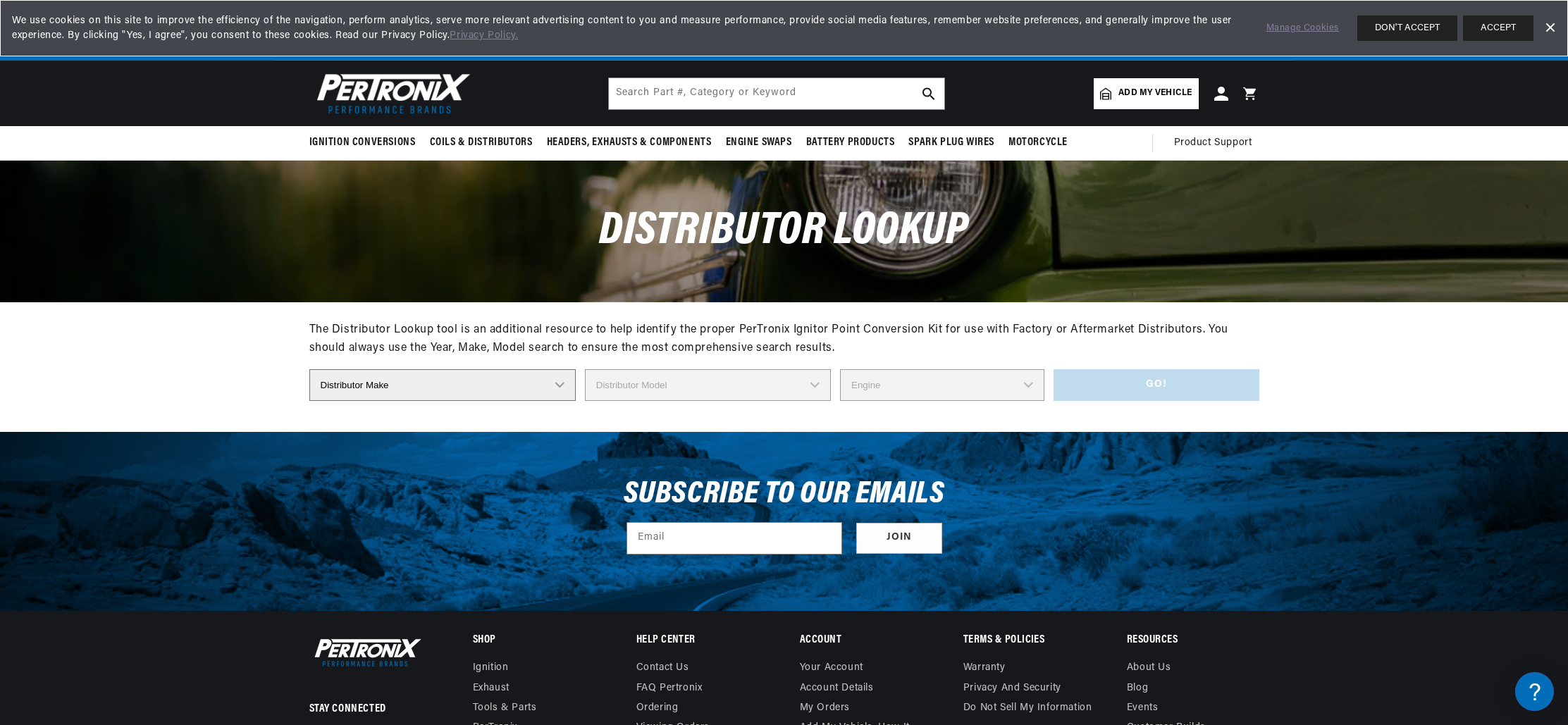
click at [557, 385] on select "Distributor Make Accel Aldon Autolite Bosch Century Chrysler Clark Colt Contine…" at bounding box center [442, 385] width 266 height 31
click at [558, 385] on select "Distributor Make Accel Aldon Autolite Bosch Century Chrysler Clark Colt Contine…" at bounding box center [442, 384] width 266 height 31
select select "Ford"
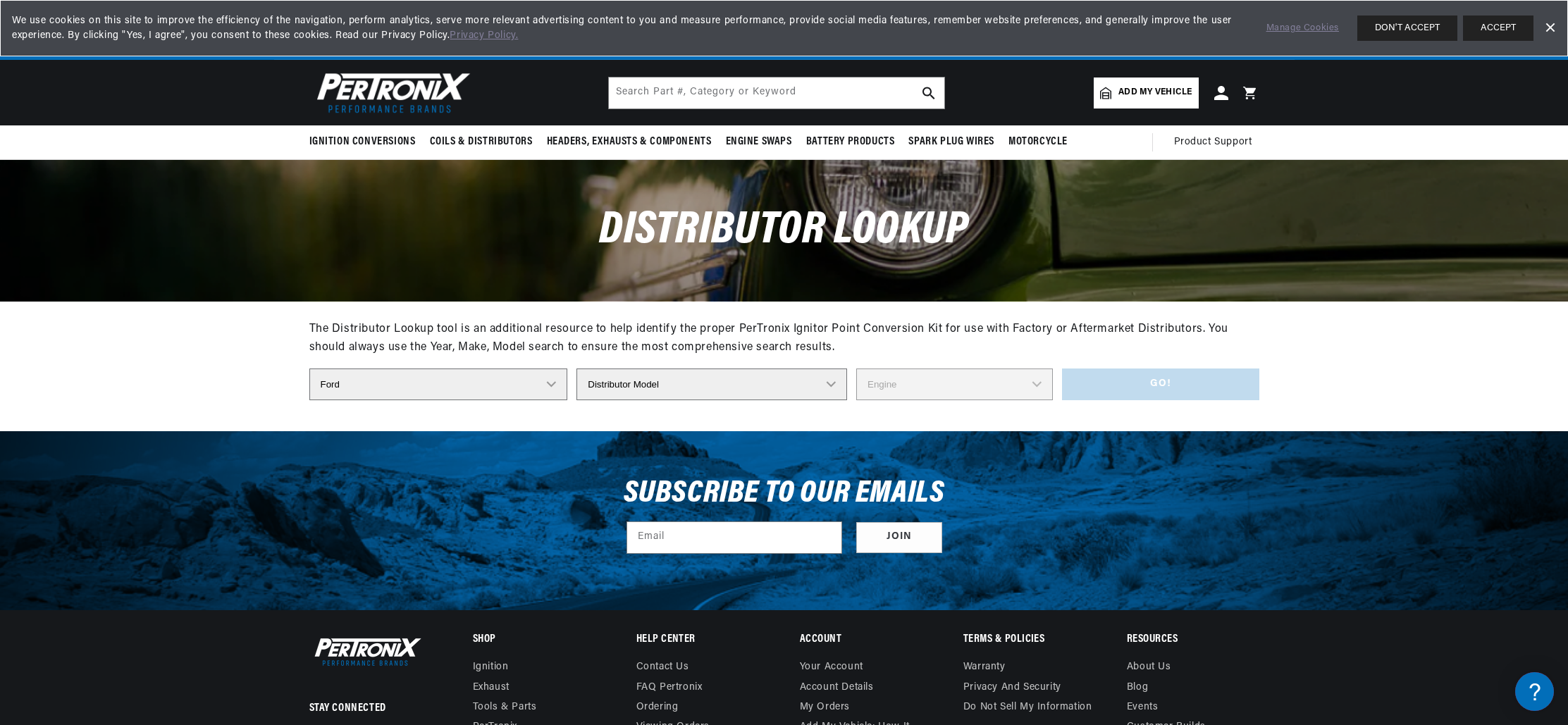
click at [818, 382] on select "Distributor Model 35513 311185 11A-12127 2N **Side Mount* 5GA-12127 701 DA 1EC …" at bounding box center [712, 384] width 271 height 31
click at [817, 385] on select "Distributor Model 35513 311185 11A-12127 2N **Side Mount* 5GA-12127 701 DA 1EC …" at bounding box center [712, 384] width 271 height 31
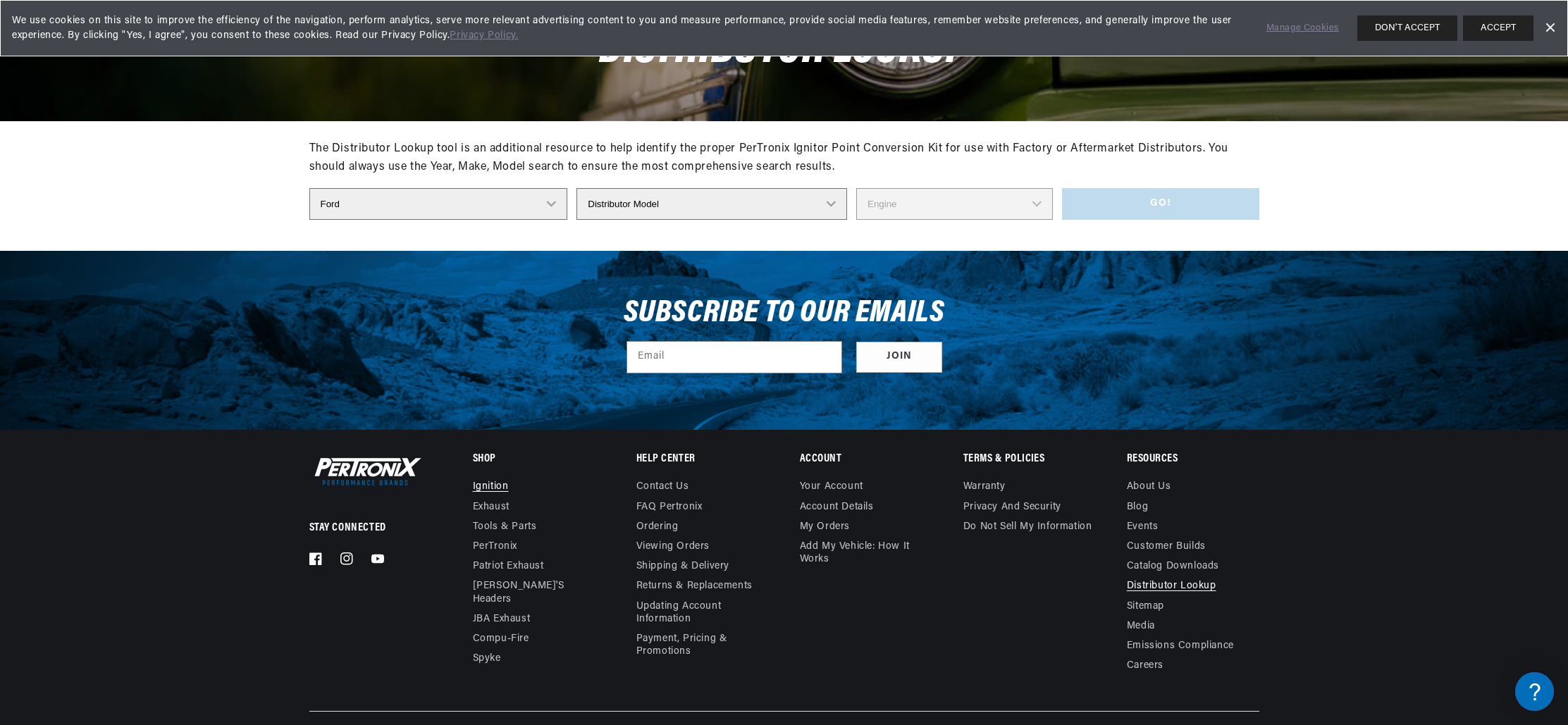
scroll to position [0, 526]
click at [500, 490] on link "Ignition" at bounding box center [491, 488] width 36 height 16
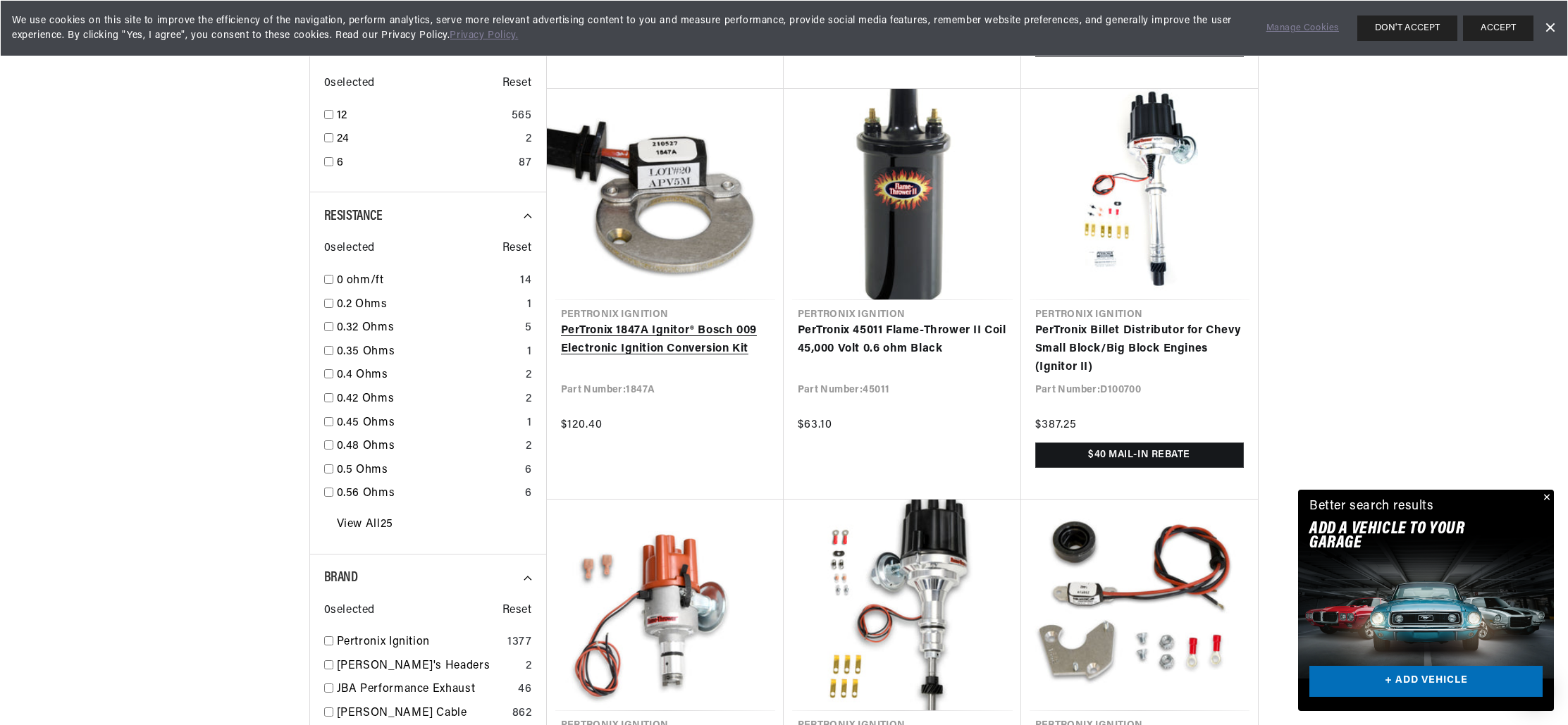
scroll to position [1158, 0]
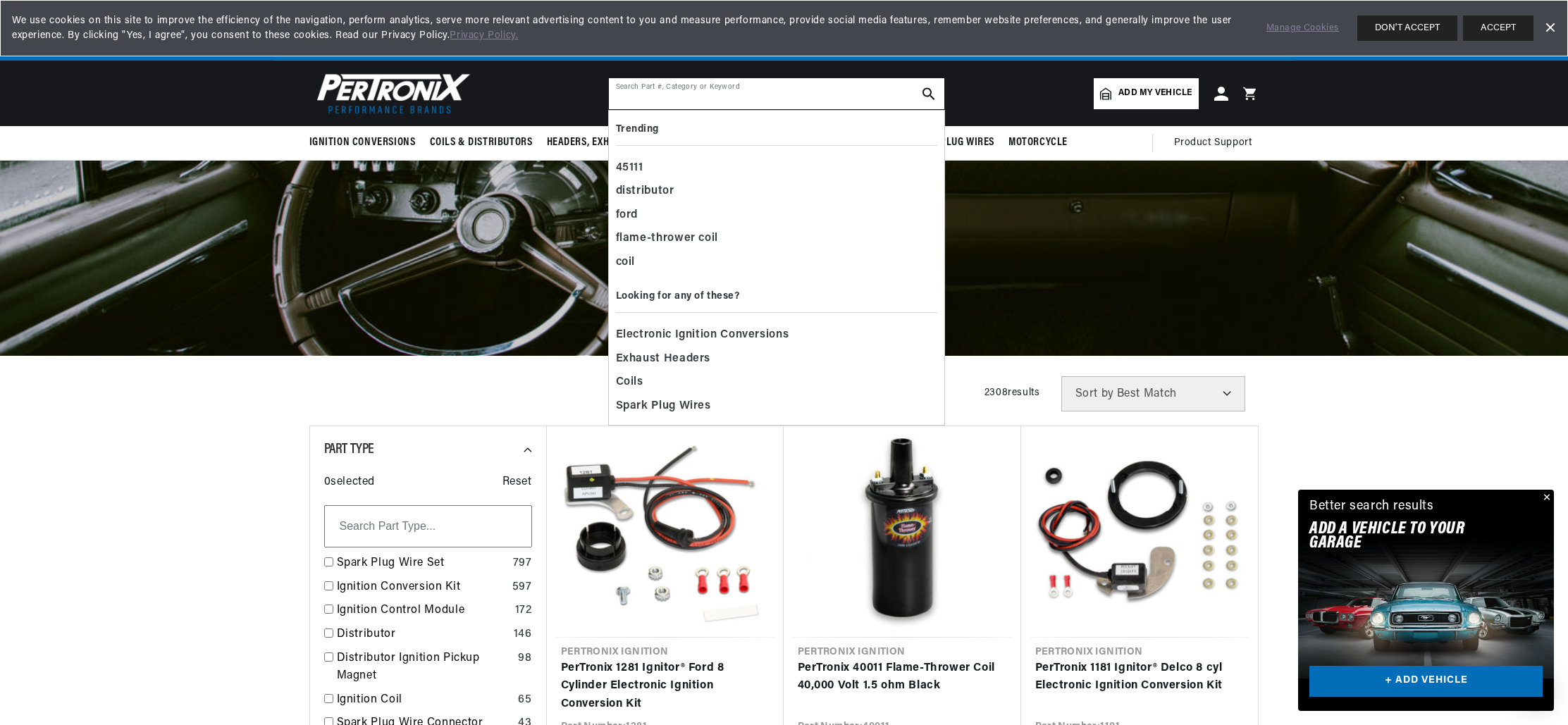
click at [712, 99] on input "text" at bounding box center [777, 93] width 335 height 31
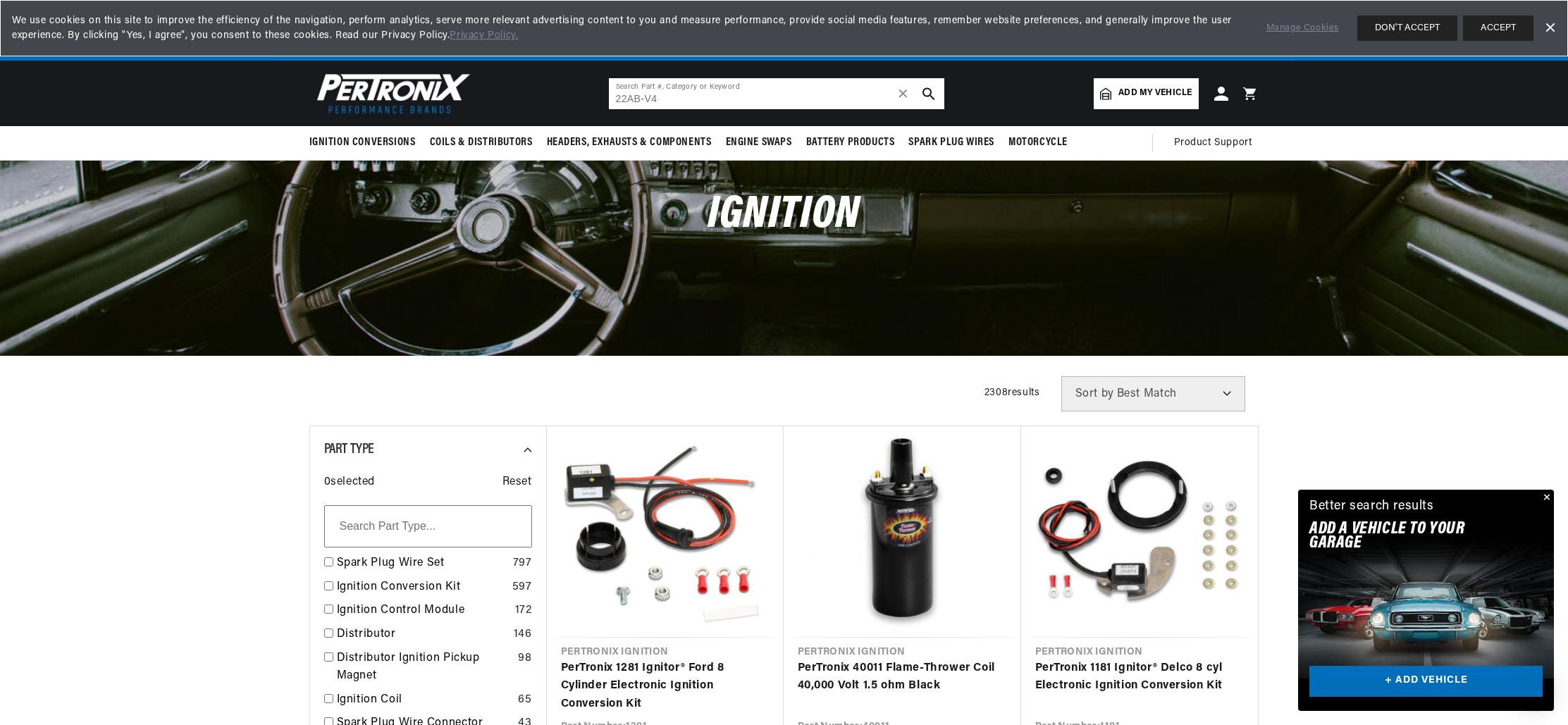
type input "22AB-V4"
click at [927, 91] on icon "search button" at bounding box center [929, 93] width 13 height 13
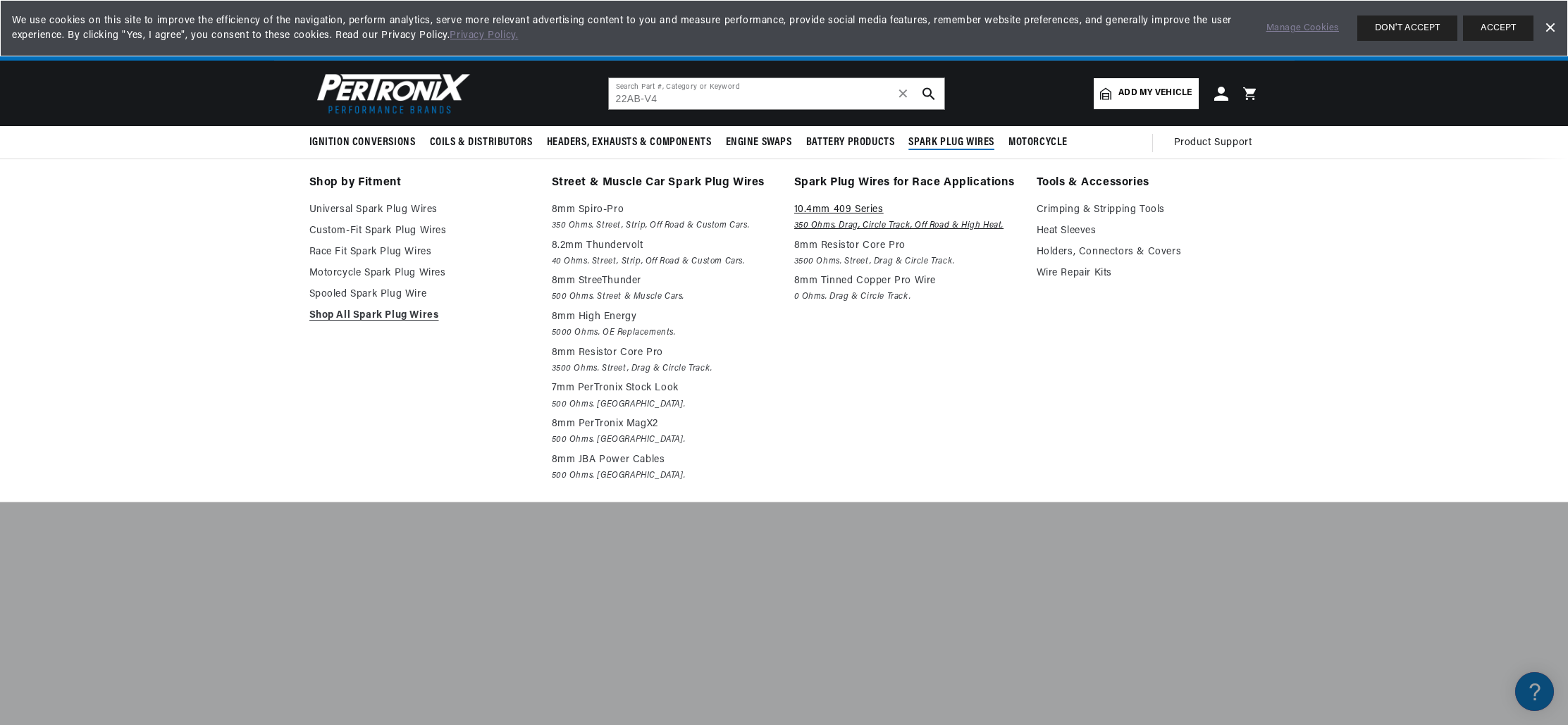
scroll to position [0, 526]
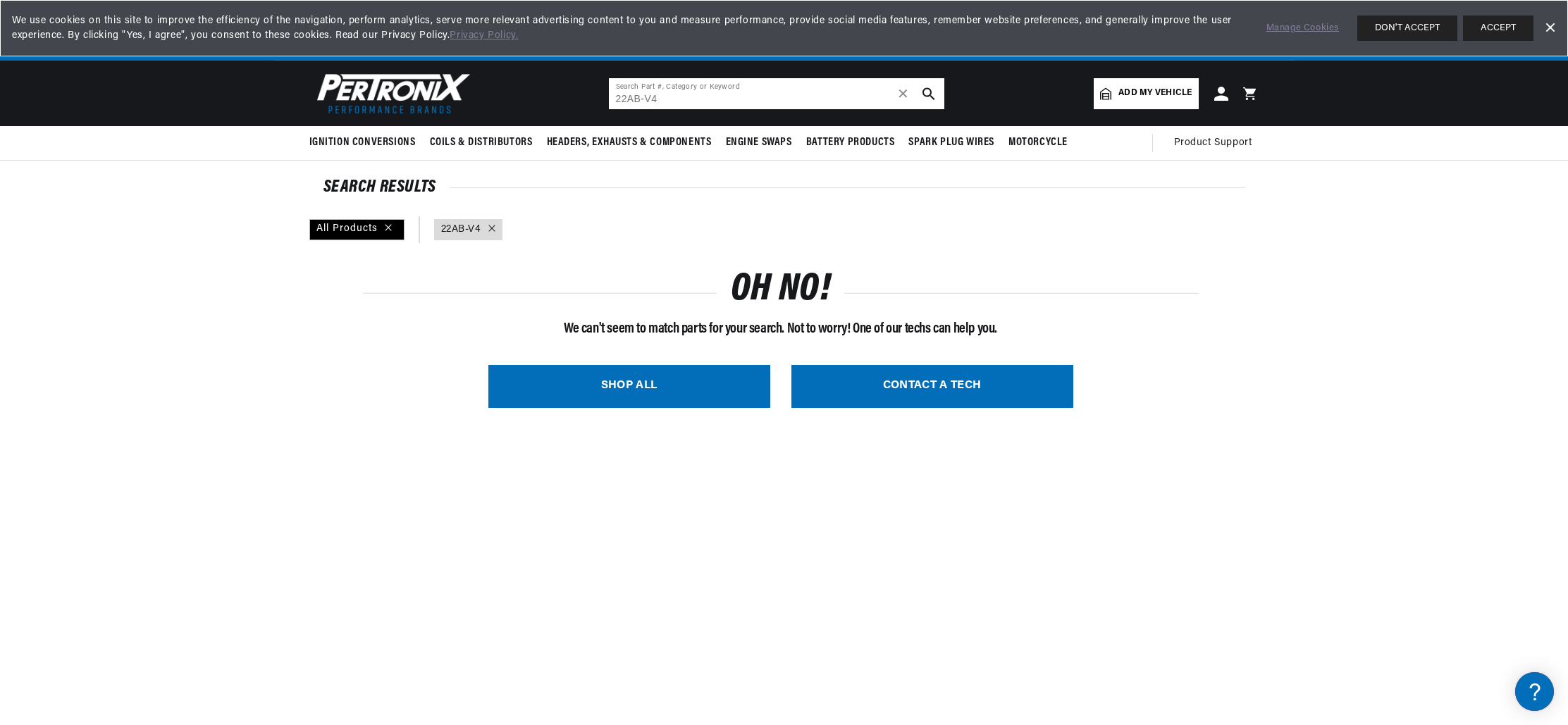
click at [668, 100] on input "22AB-V4" at bounding box center [777, 93] width 335 height 31
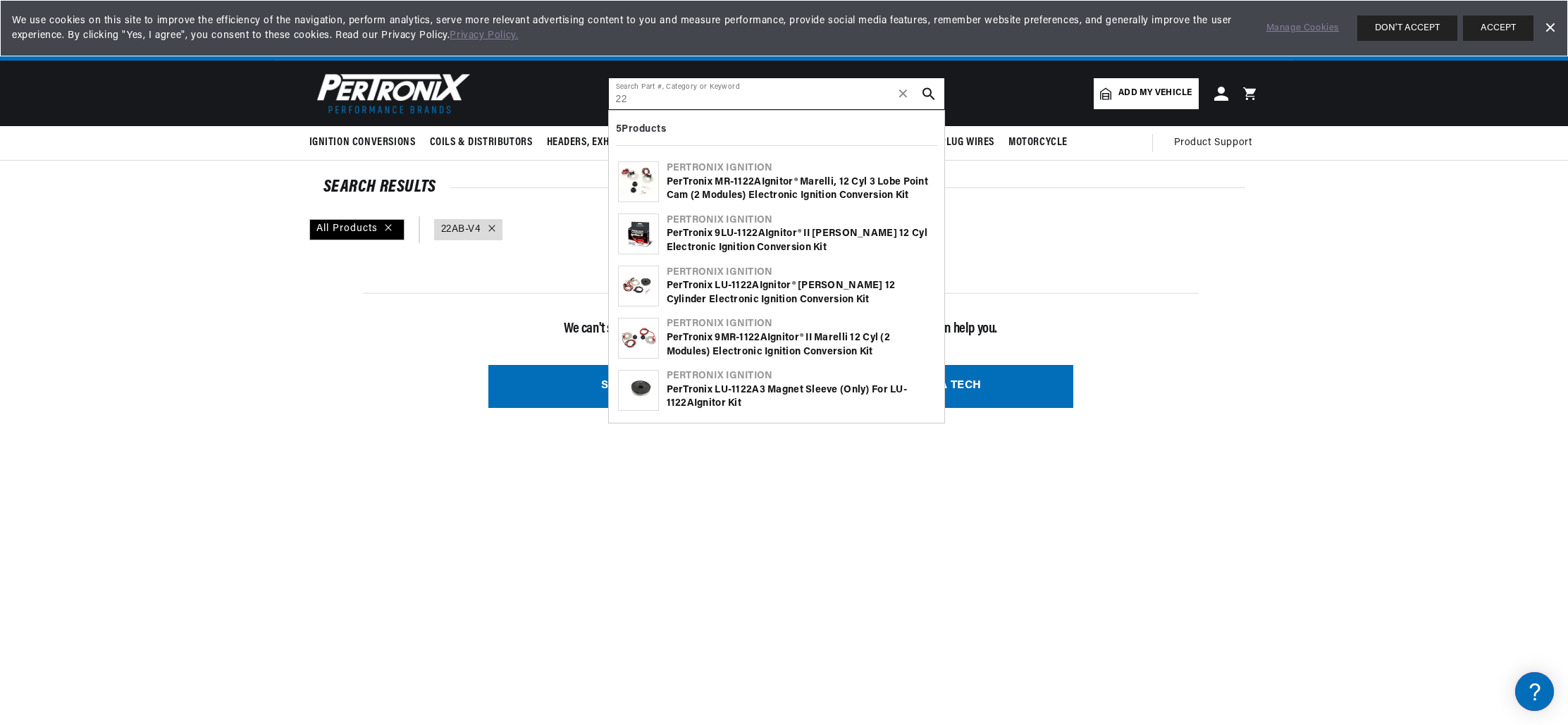
type input "2"
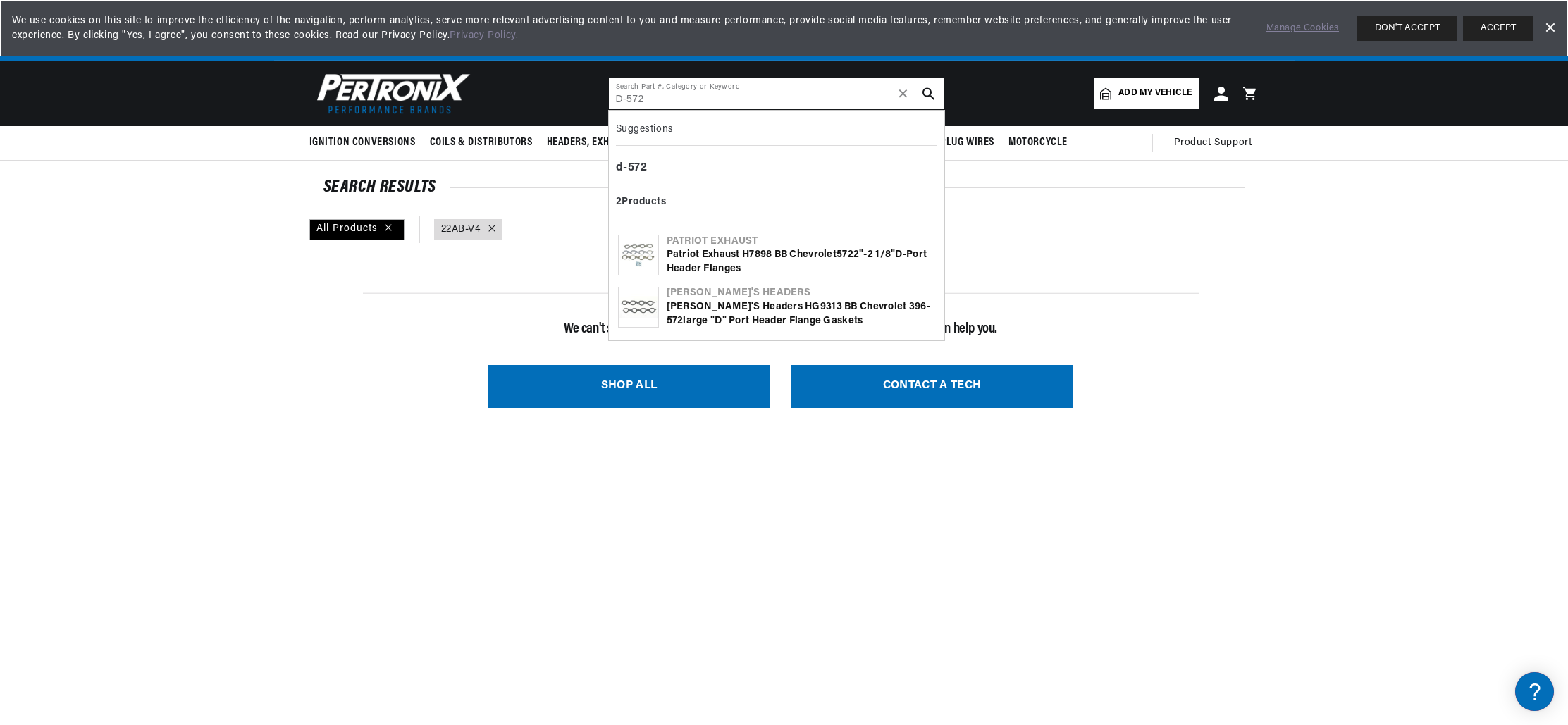
scroll to position [0, 526]
click at [927, 92] on icon "search button" at bounding box center [929, 93] width 13 height 13
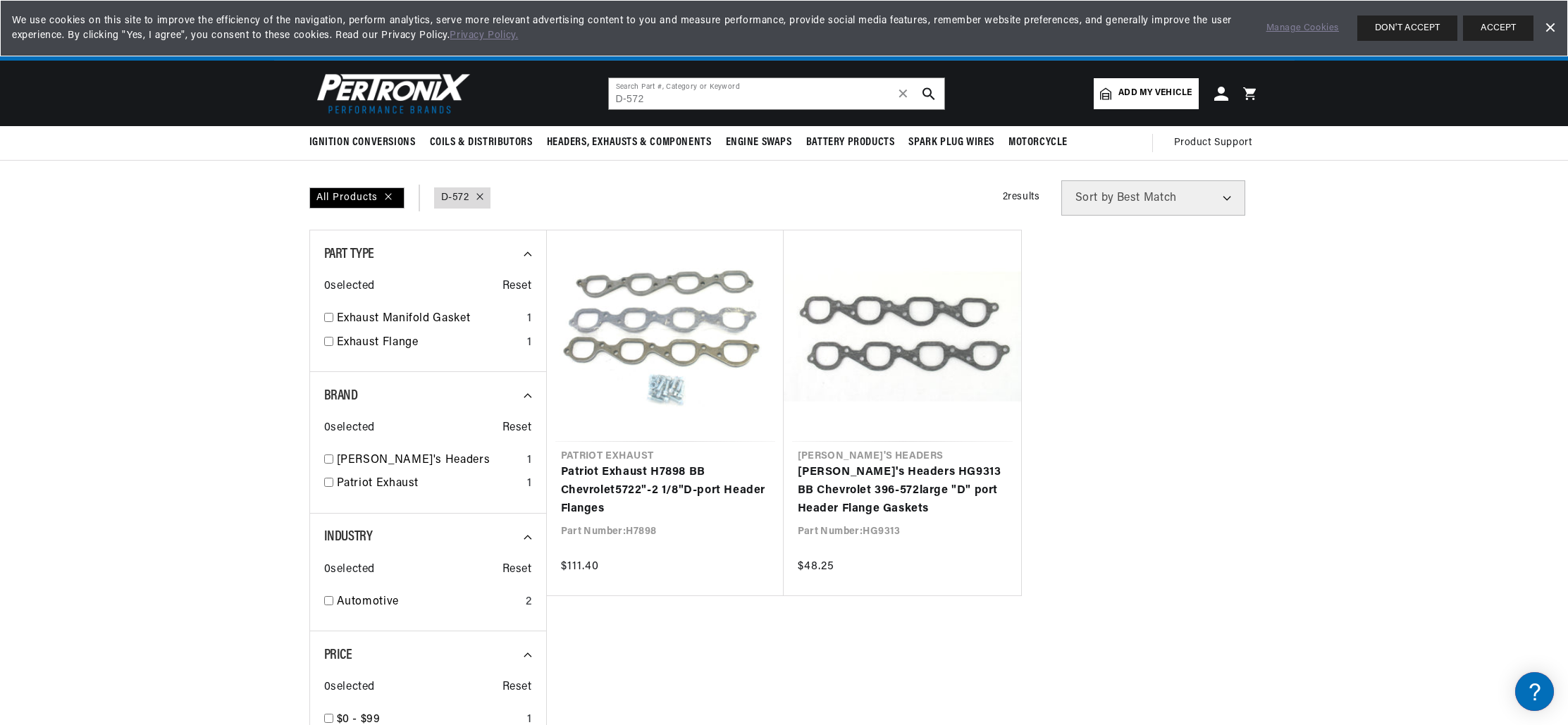
scroll to position [0, 526]
click at [651, 103] on input "D-572" at bounding box center [777, 93] width 335 height 31
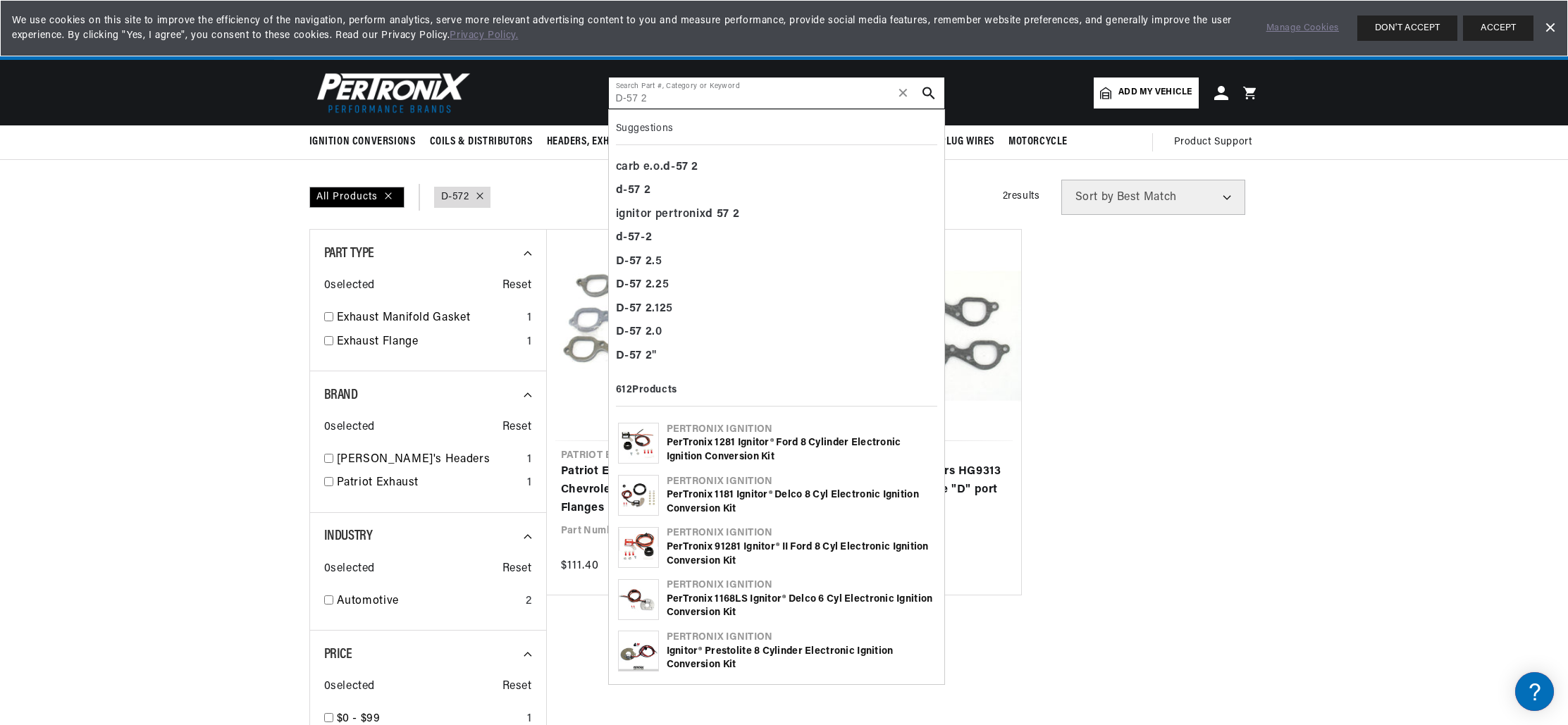
scroll to position [0, 0]
click at [702, 216] on div "ignitor pertronix d 57 2" at bounding box center [777, 214] width 321 height 24
type input "ignitor pertronix d 57 2"
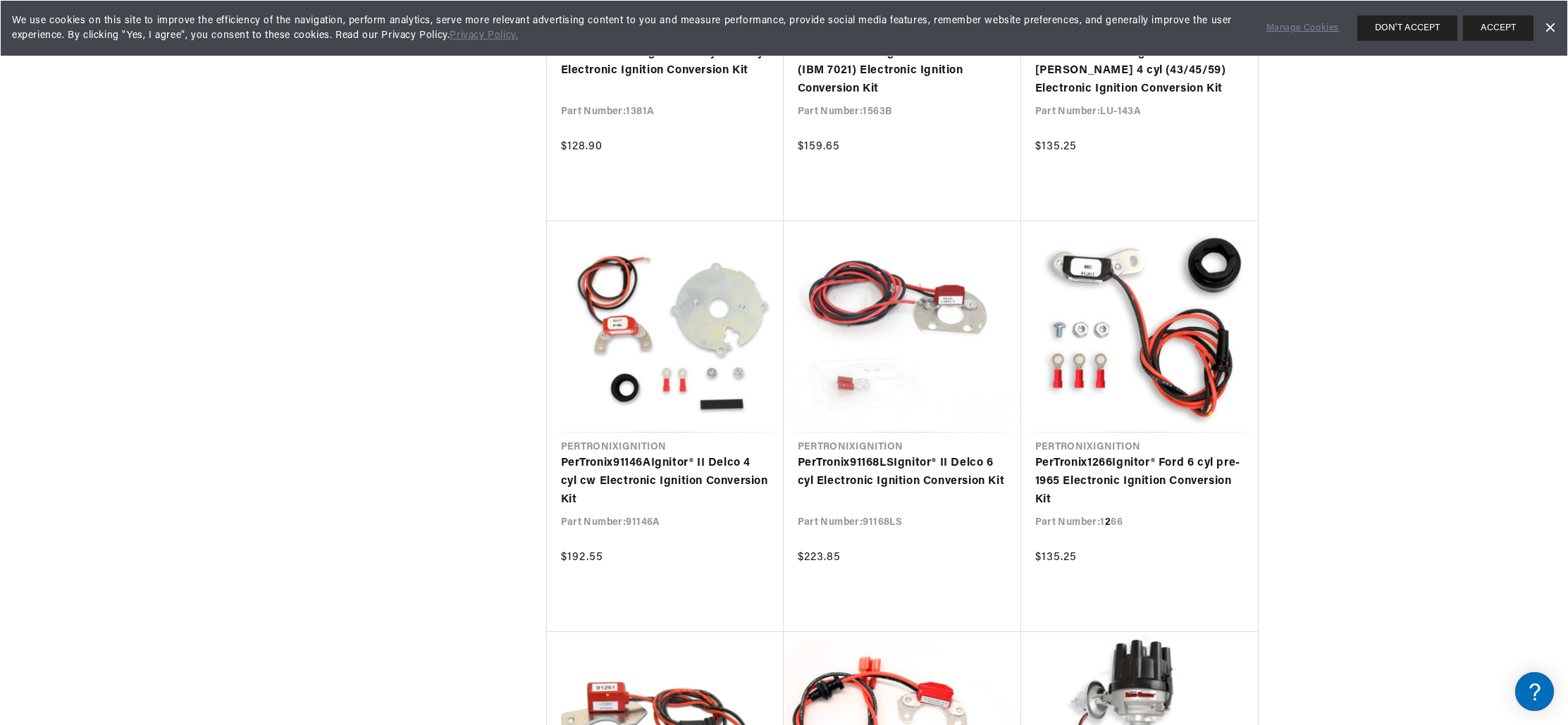
scroll to position [0, 230]
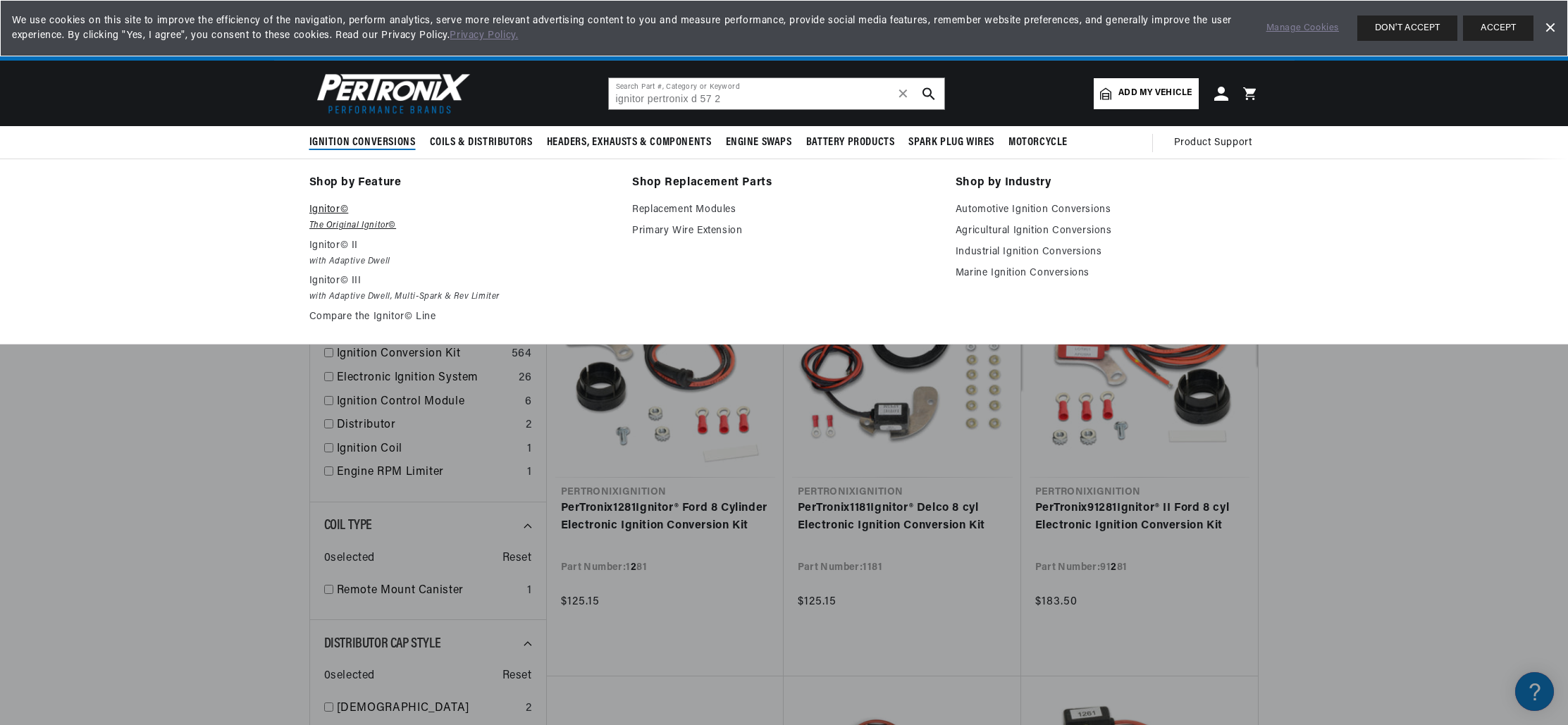
click at [341, 213] on p "Ignitor©" at bounding box center [461, 210] width 304 height 17
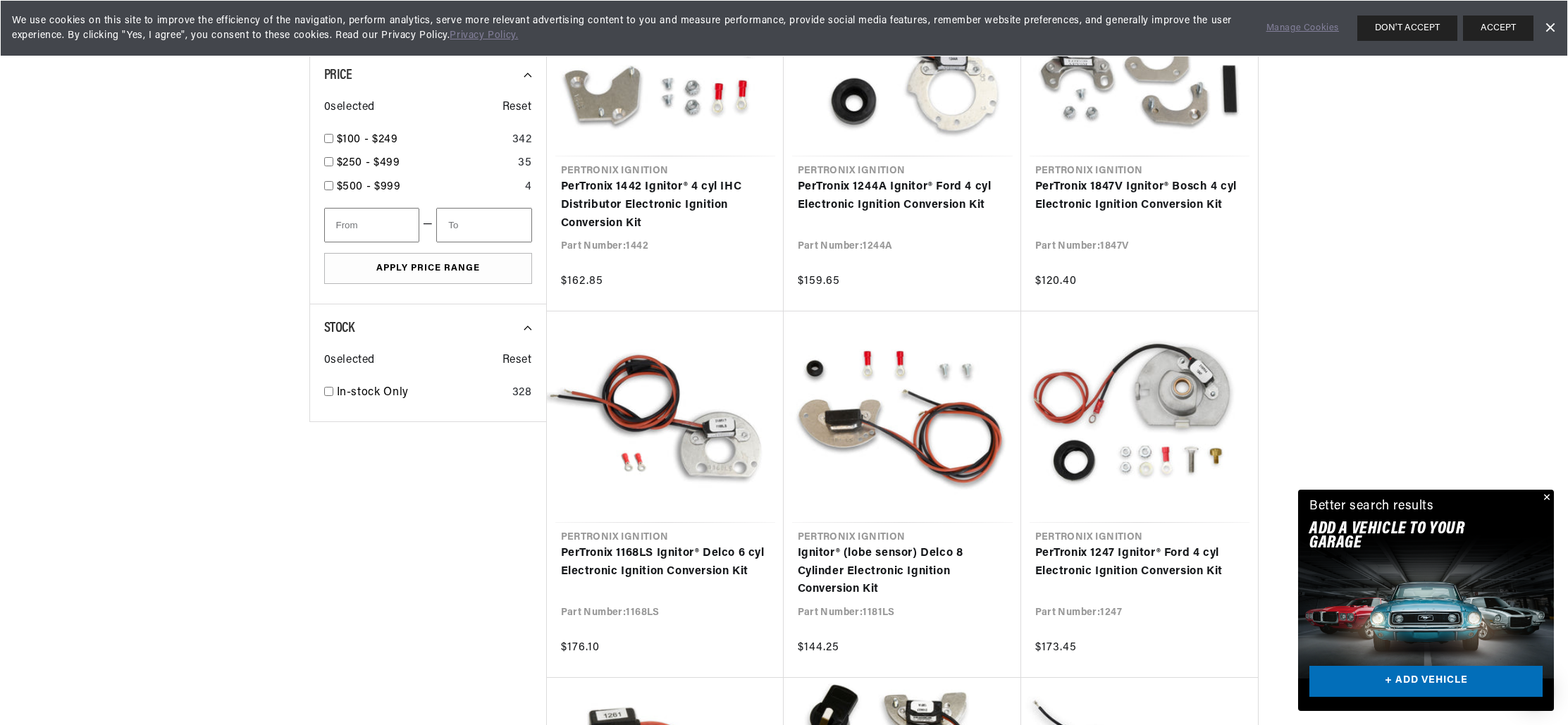
scroll to position [849, 0]
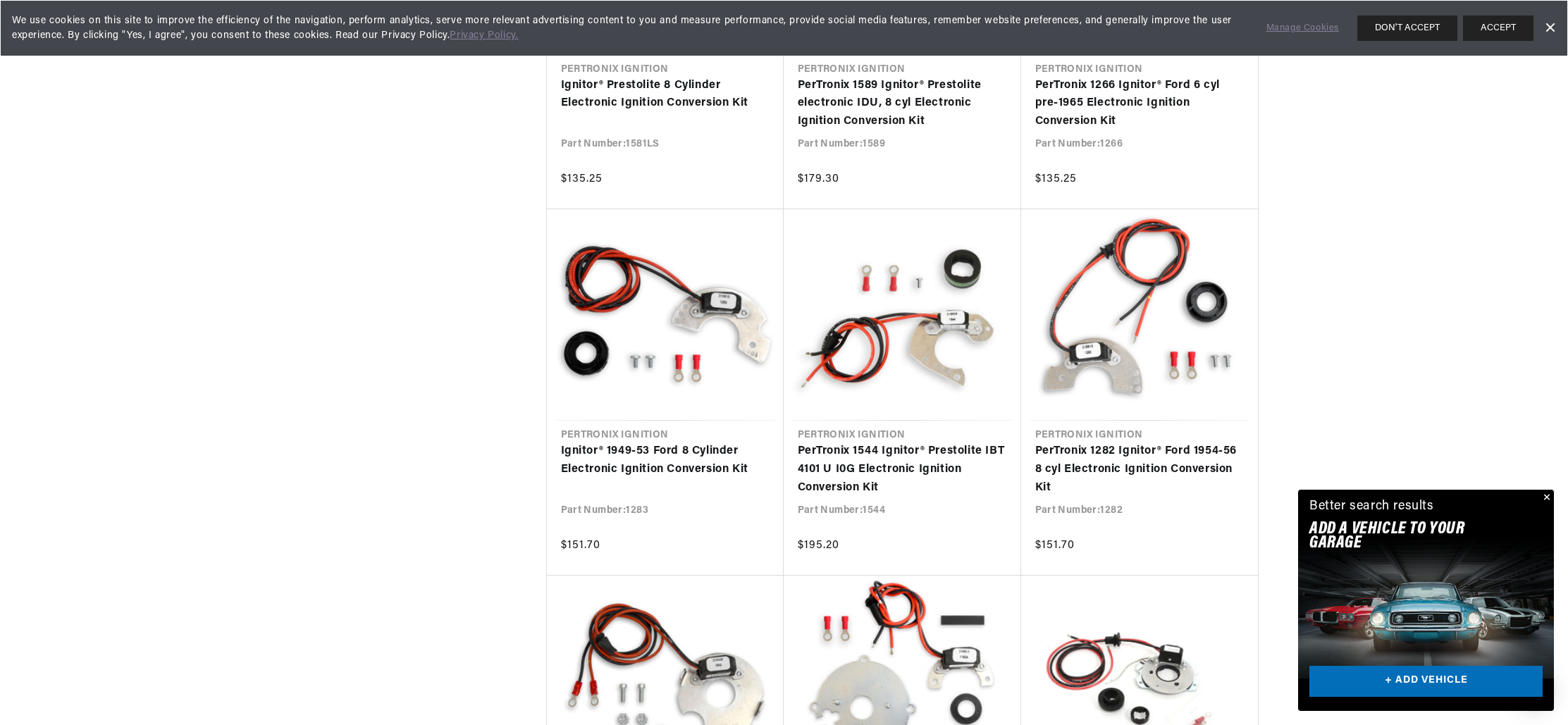
scroll to position [0, 526]
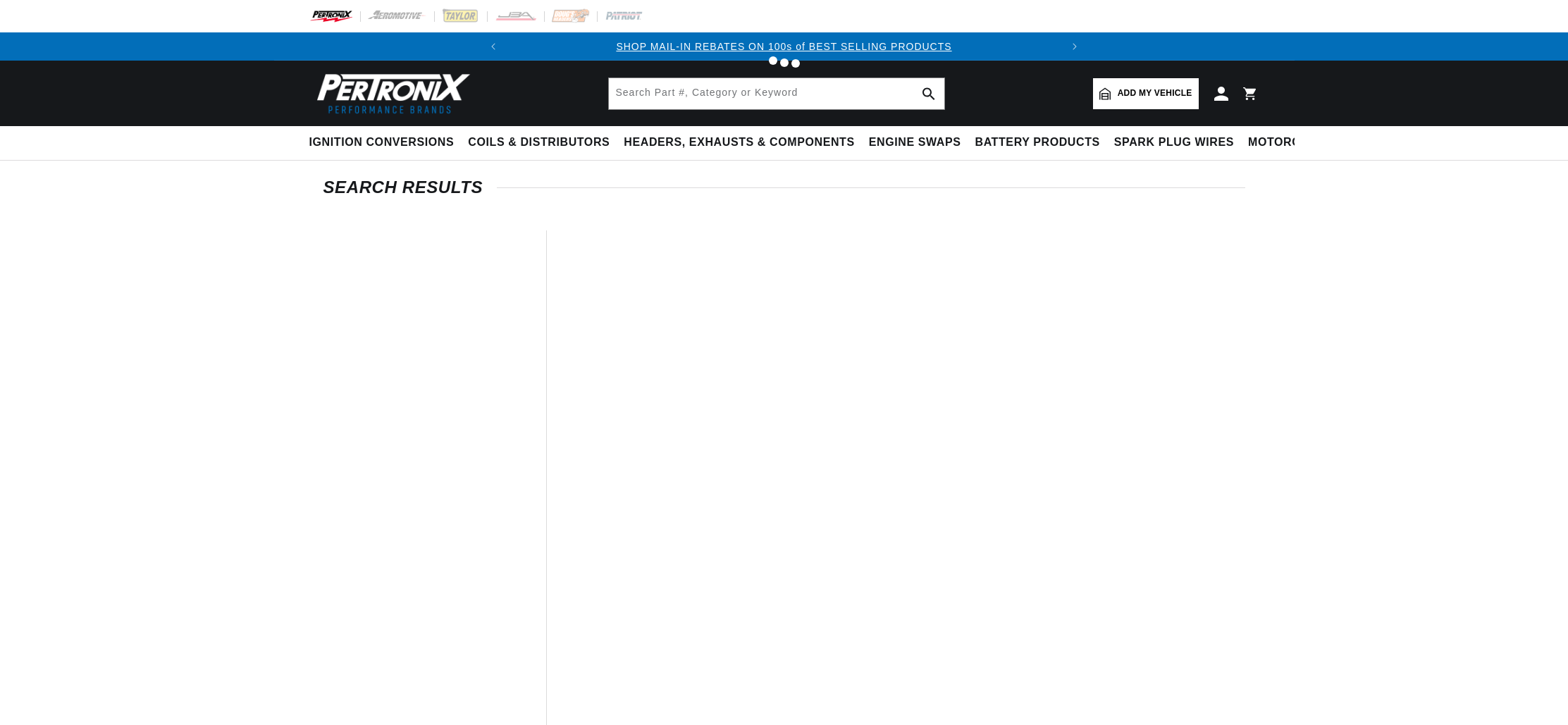
type input "ignitor pertronix d 57 2"
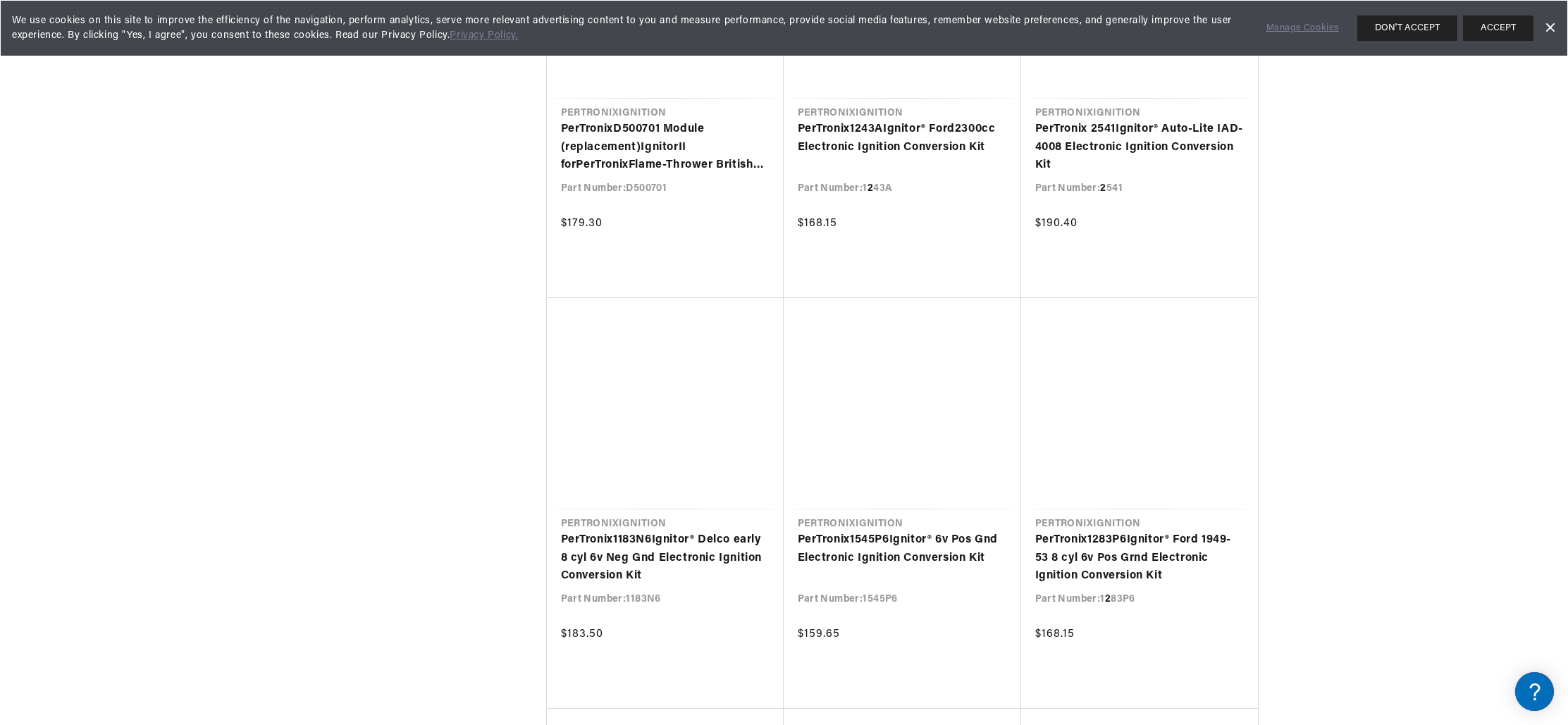
scroll to position [11096, 0]
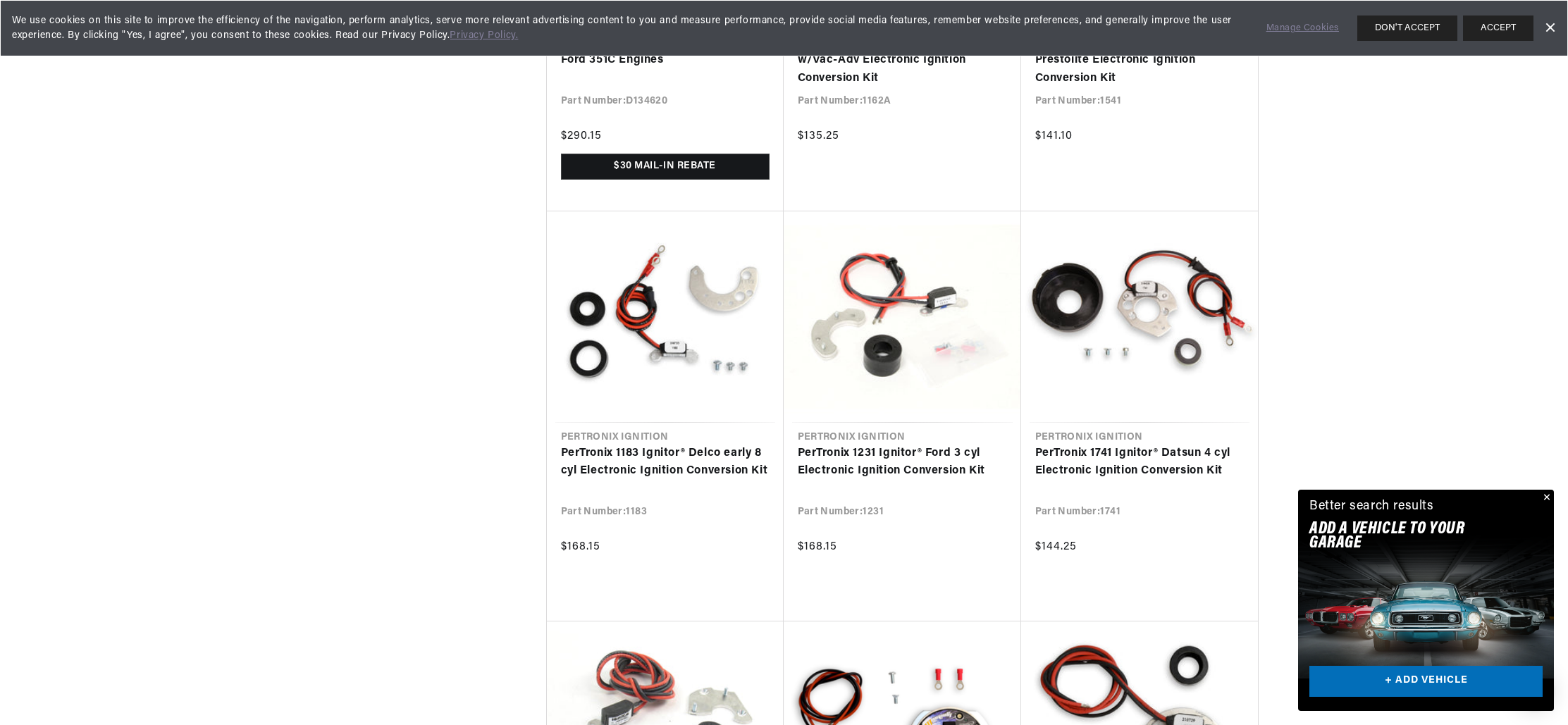
scroll to position [7962, 0]
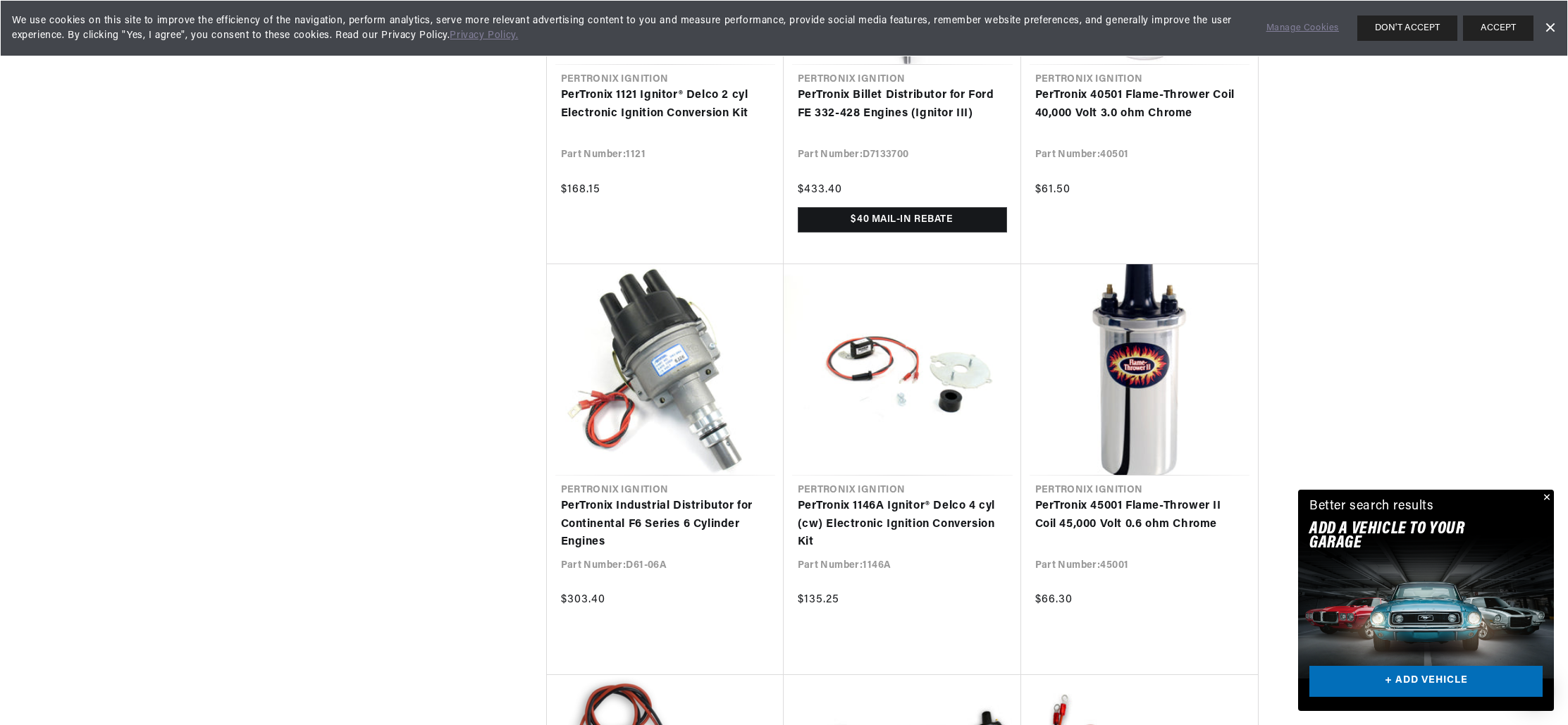
scroll to position [0, 526]
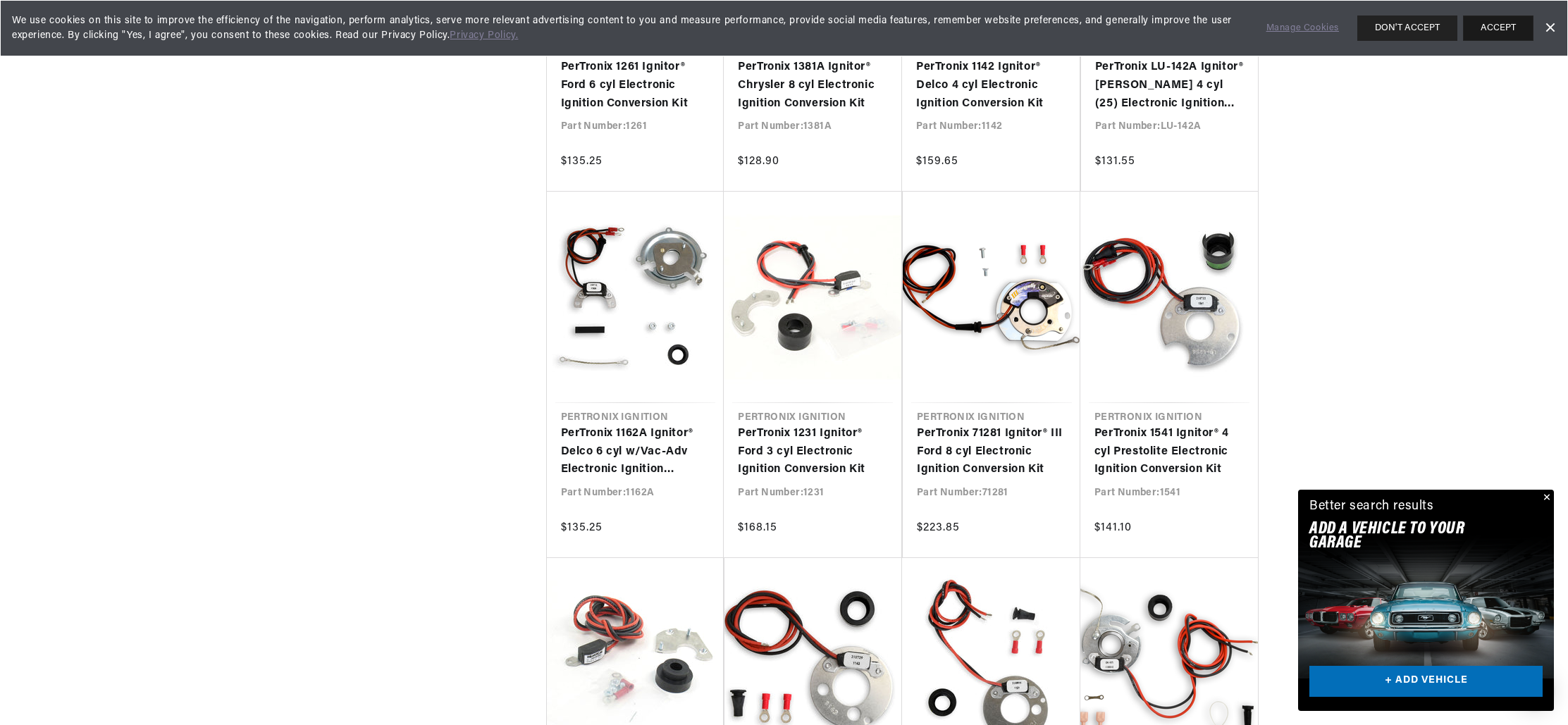
click at [1492, 26] on button "ACCEPT" at bounding box center [1498, 28] width 70 height 25
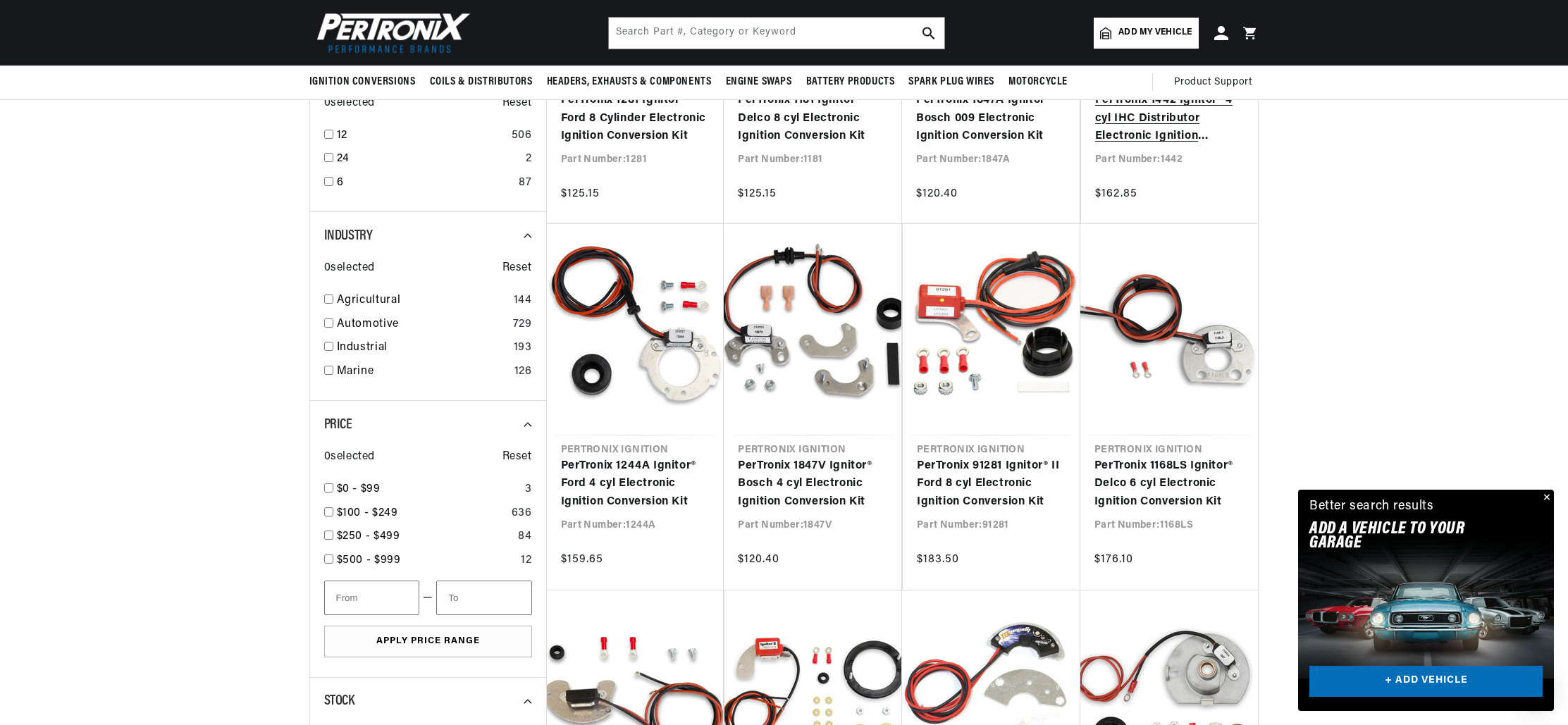
scroll to position [519, 0]
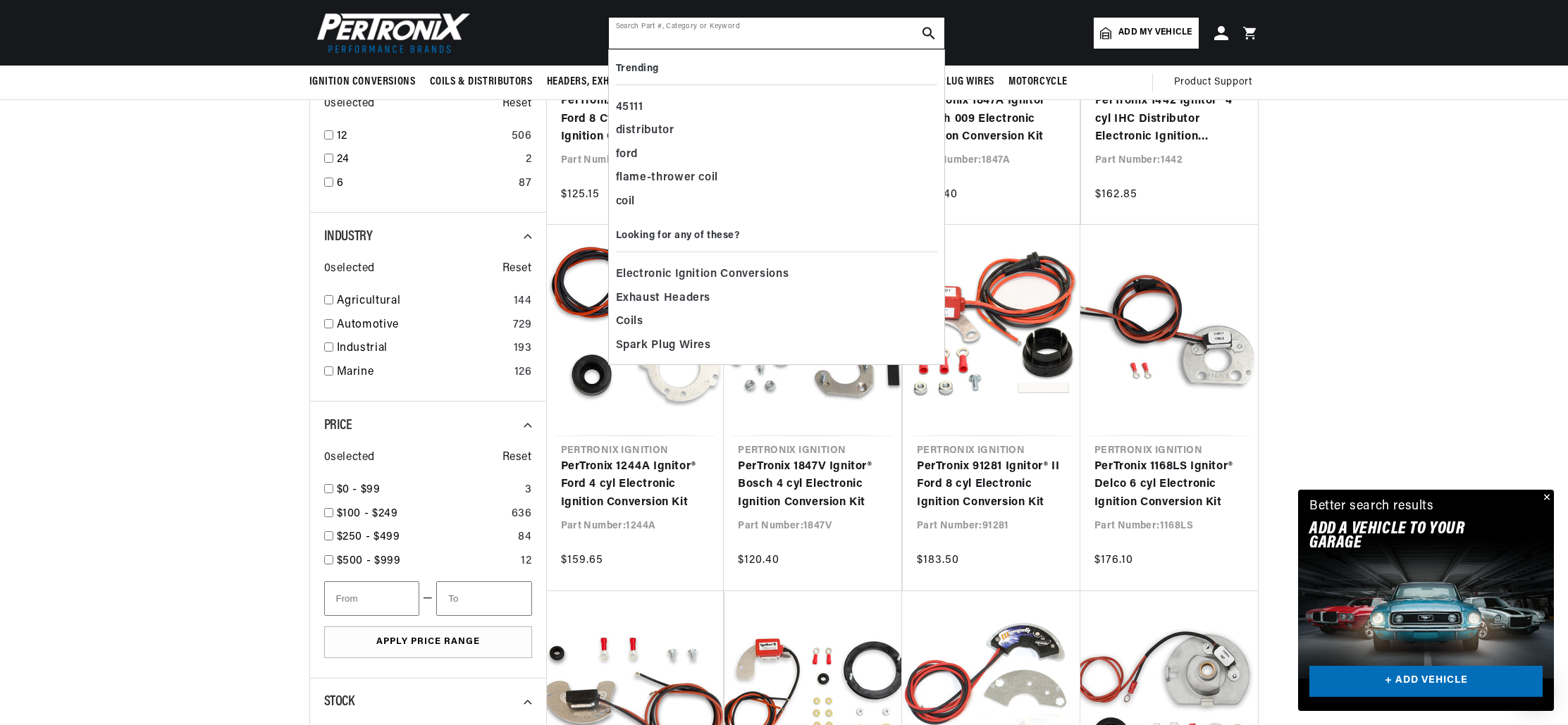
click at [768, 34] on input "text" at bounding box center [777, 33] width 335 height 31
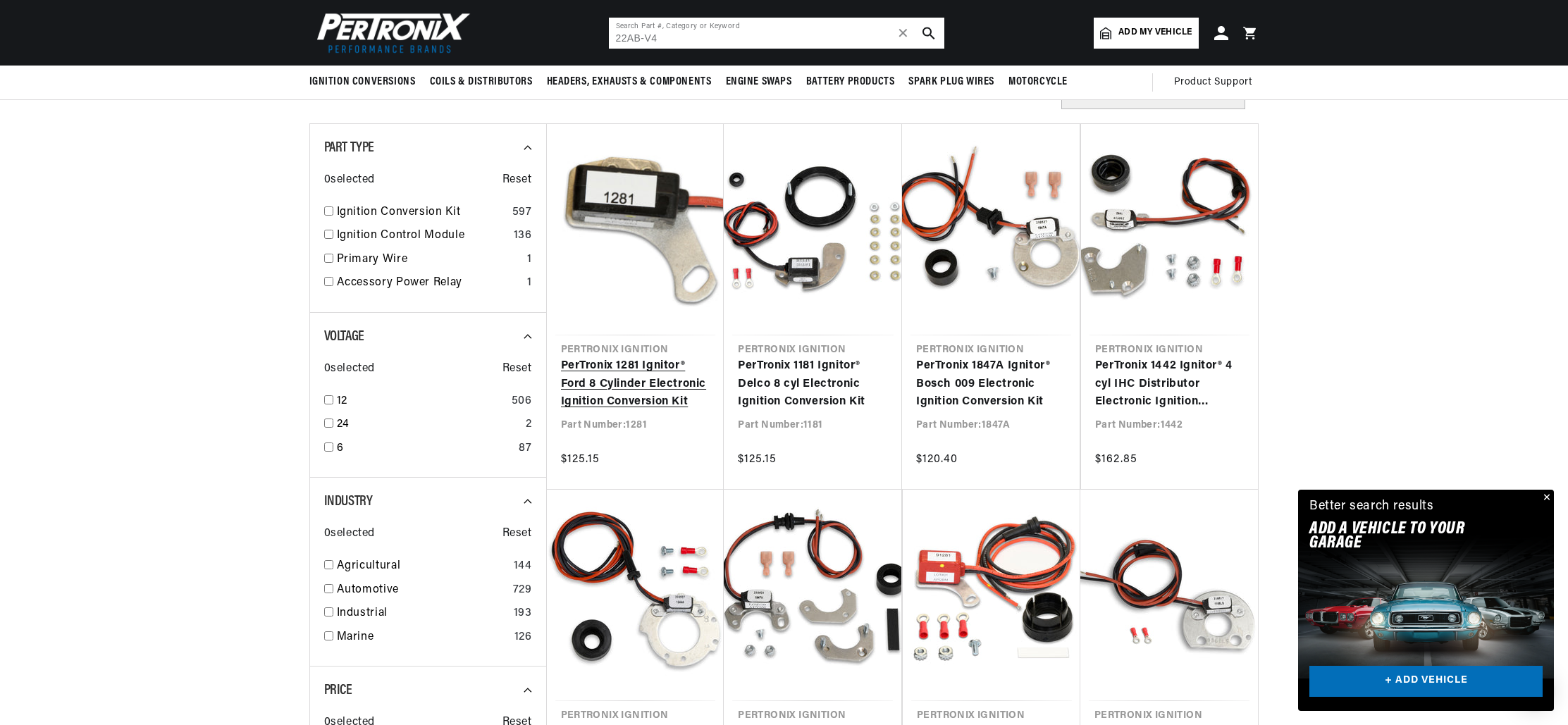
scroll to position [0, 526]
type input "22AB-V4"
click at [637, 399] on link "PerTronix 1281 Ignitor® Ford 8 Cylinder Electronic Ignition Conversion Kit" at bounding box center [635, 384] width 149 height 54
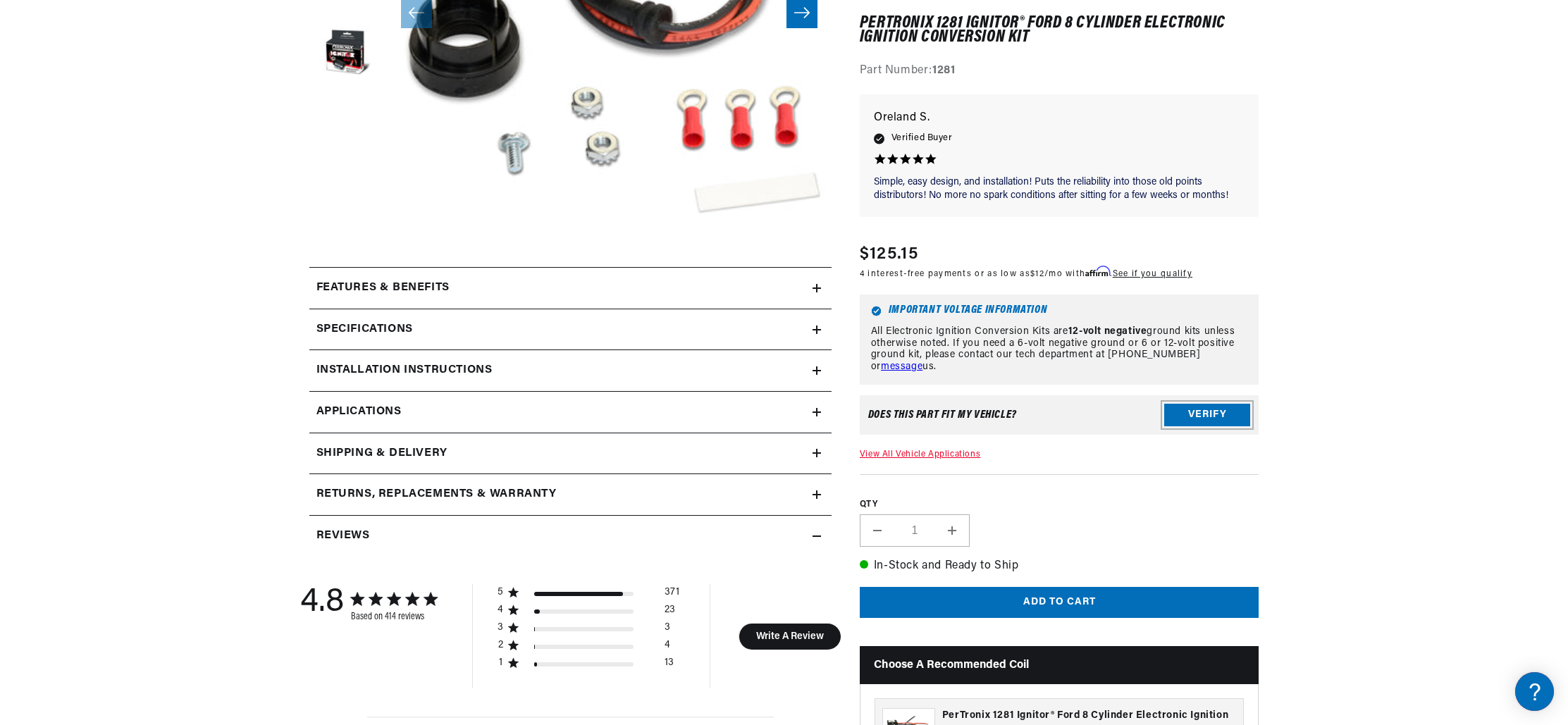
click at [1211, 413] on button "Verify" at bounding box center [1208, 415] width 86 height 22
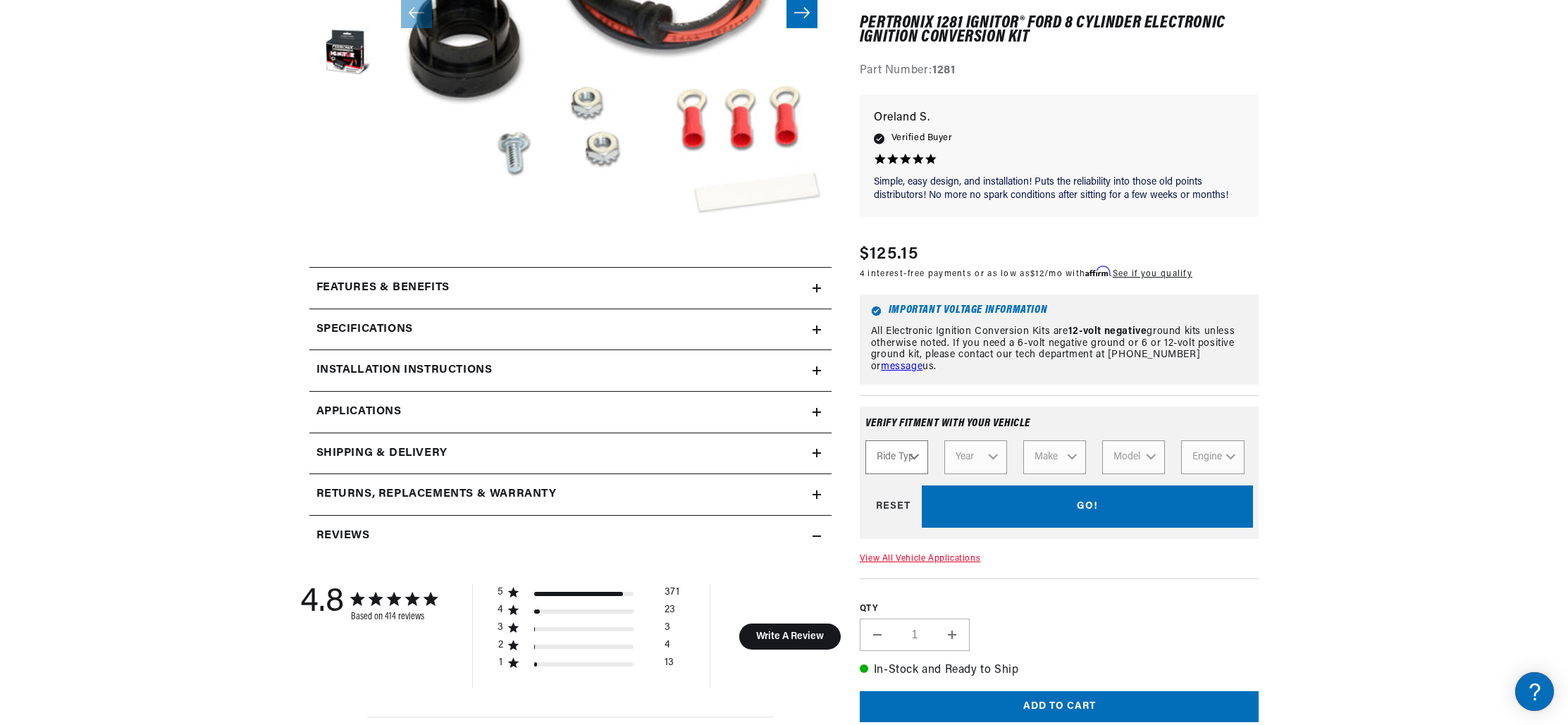
click at [912, 456] on select "Ride Type Automotive Agricultural Industrial Marine Motorcycle" at bounding box center [897, 457] width 63 height 34
select select "Automotive"
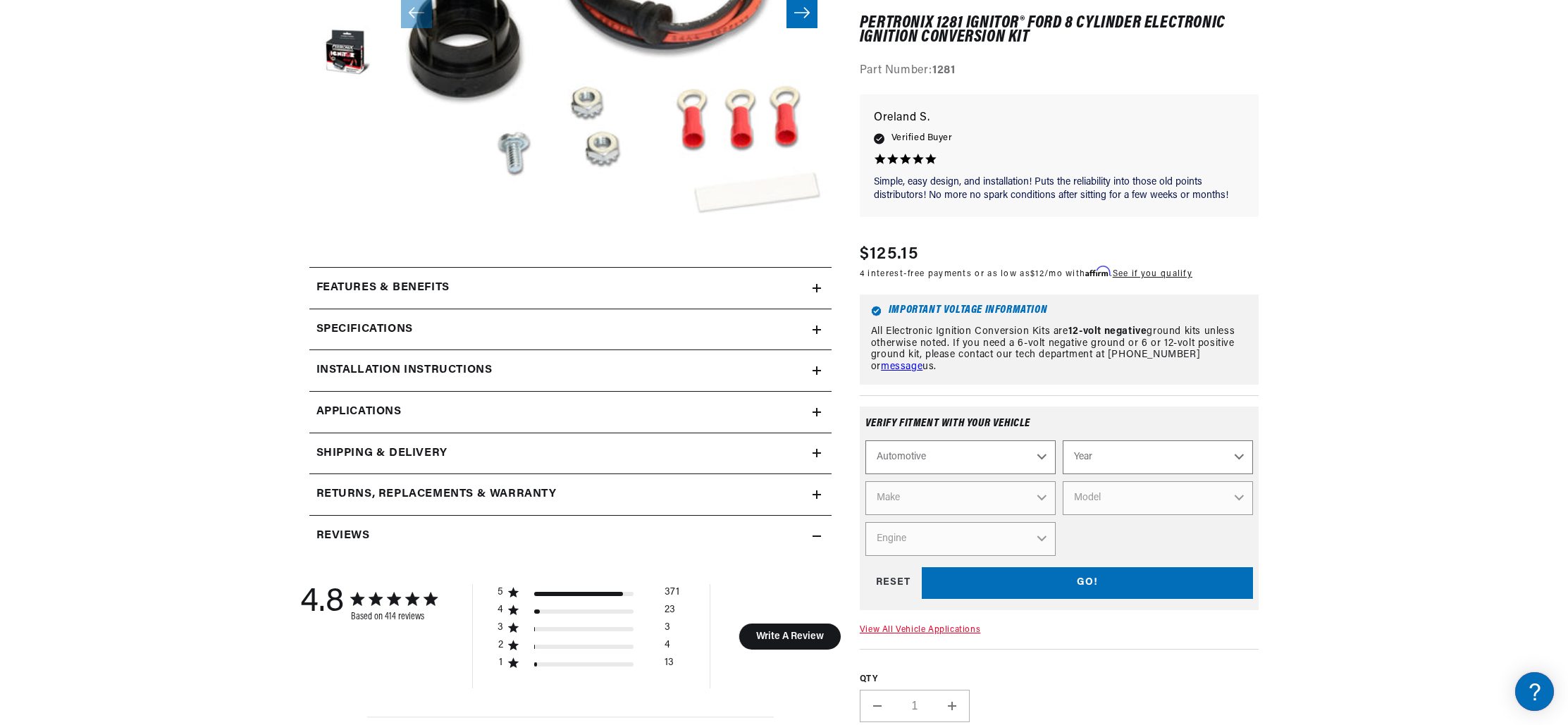
click at [1243, 457] on select "Year 2022 2021 2020 2019 2018 2017 2016 2015 2014 2013 2012 2011 2010 2009 2008…" at bounding box center [1158, 457] width 191 height 34
select select "1967"
click at [1032, 496] on select "Make Alfa Romeo American Motors Aston Martin Austin Austin Healey Avanti Bentle…" at bounding box center [960, 498] width 191 height 34
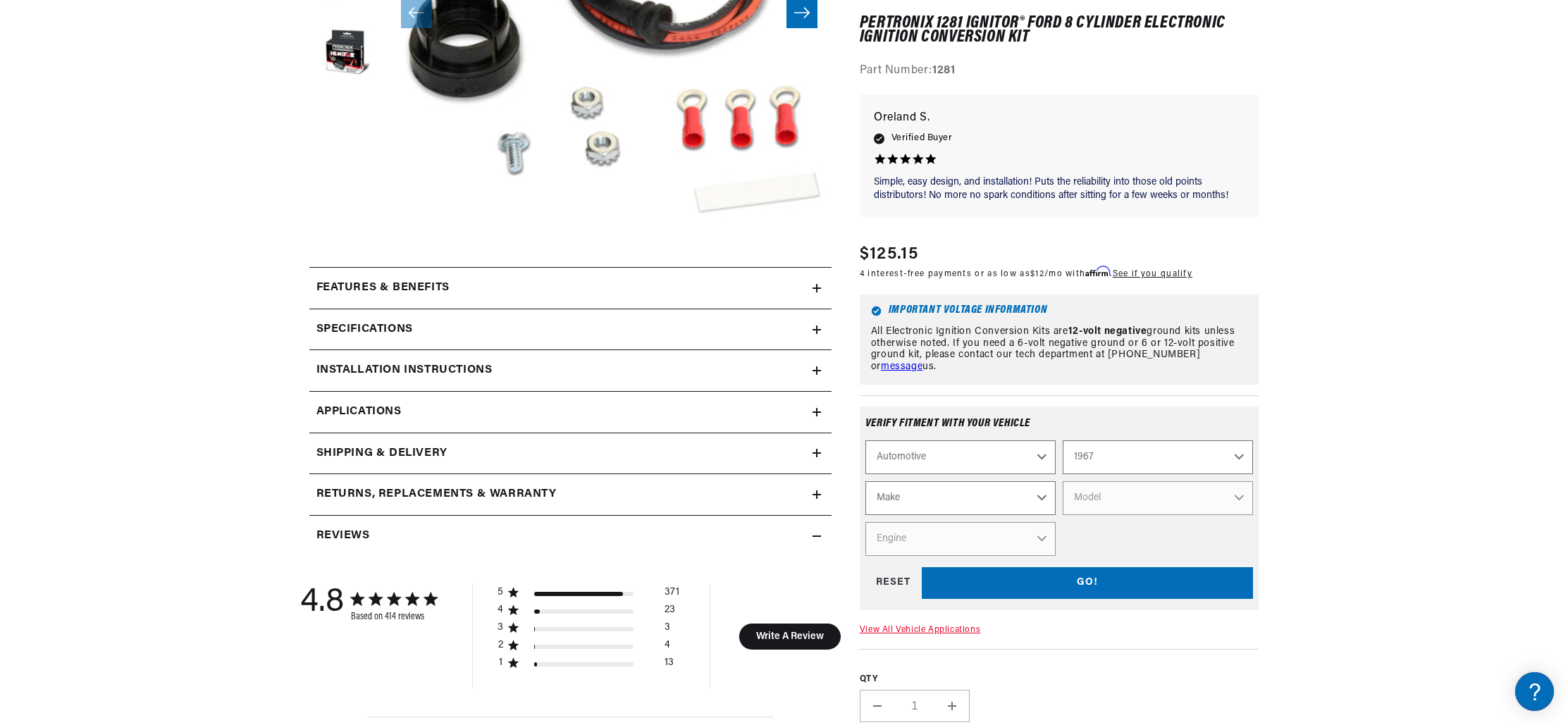
select select "Mercury"
click at [1238, 499] on select "Model Brougham Caliente Capri Colony Park Comet Commuter Cougar Cyclone Marquis…" at bounding box center [1158, 498] width 191 height 34
select select "Cougar"
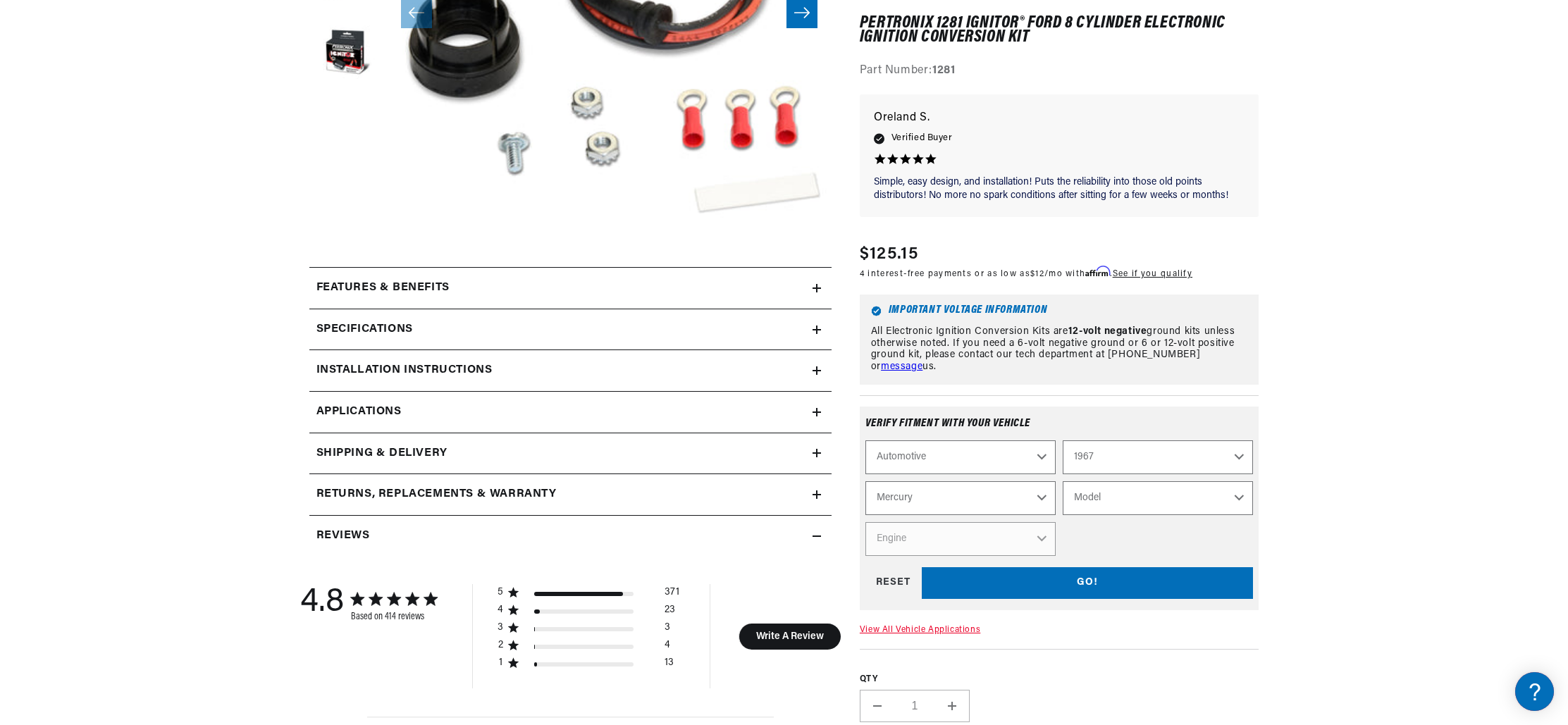
select select "Cougar"
click at [1042, 538] on select "Engine 5.0L 5.8L 289cid / 4.7L 351W 390cid / 6.4L 427cid / 7.0L 428cid / 7.0L" at bounding box center [960, 539] width 191 height 34
select select "289cid-4.7L"
select select "Engine"
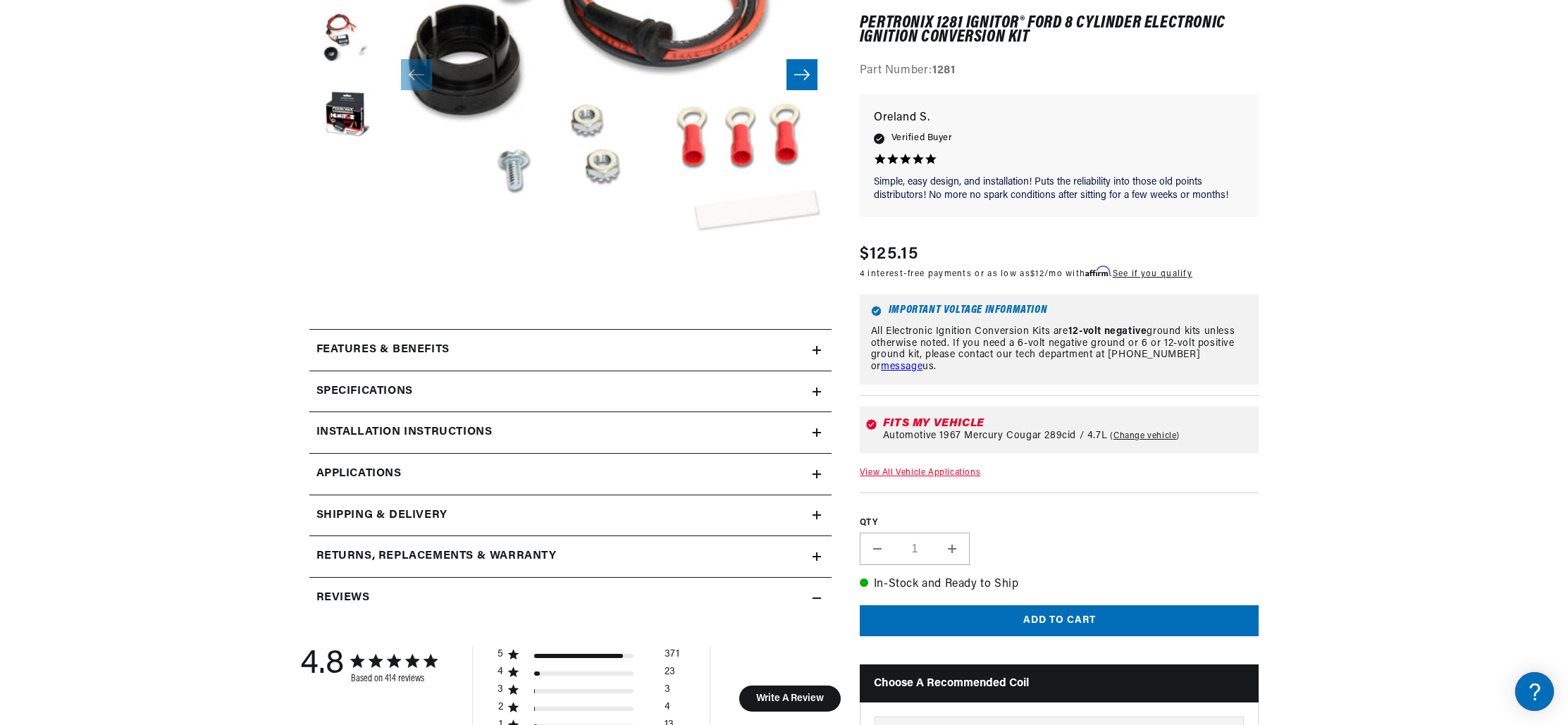
scroll to position [363, 0]
click at [816, 349] on icon at bounding box center [817, 349] width 8 height 0
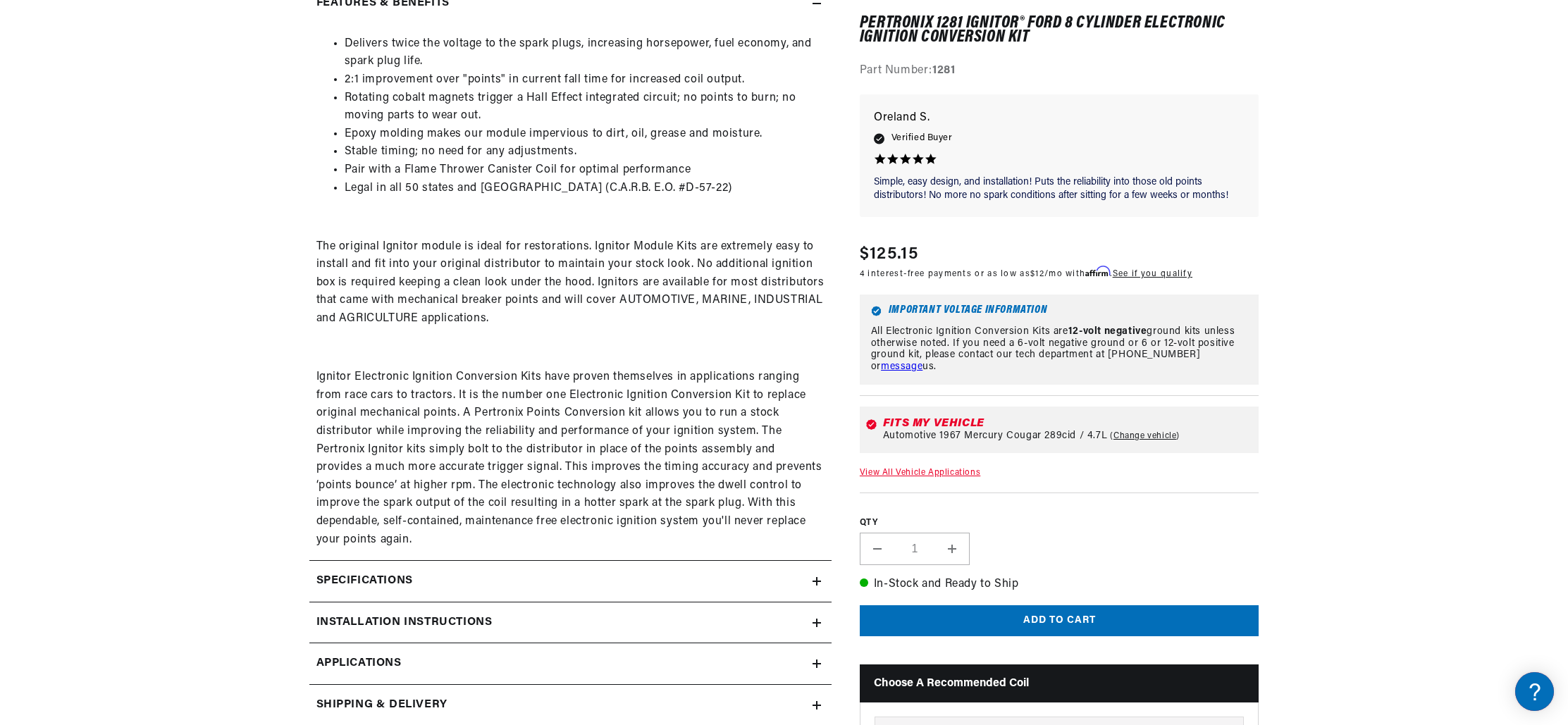
scroll to position [710, 0]
click at [0, 0] on icon at bounding box center [0, 0] width 0 height 0
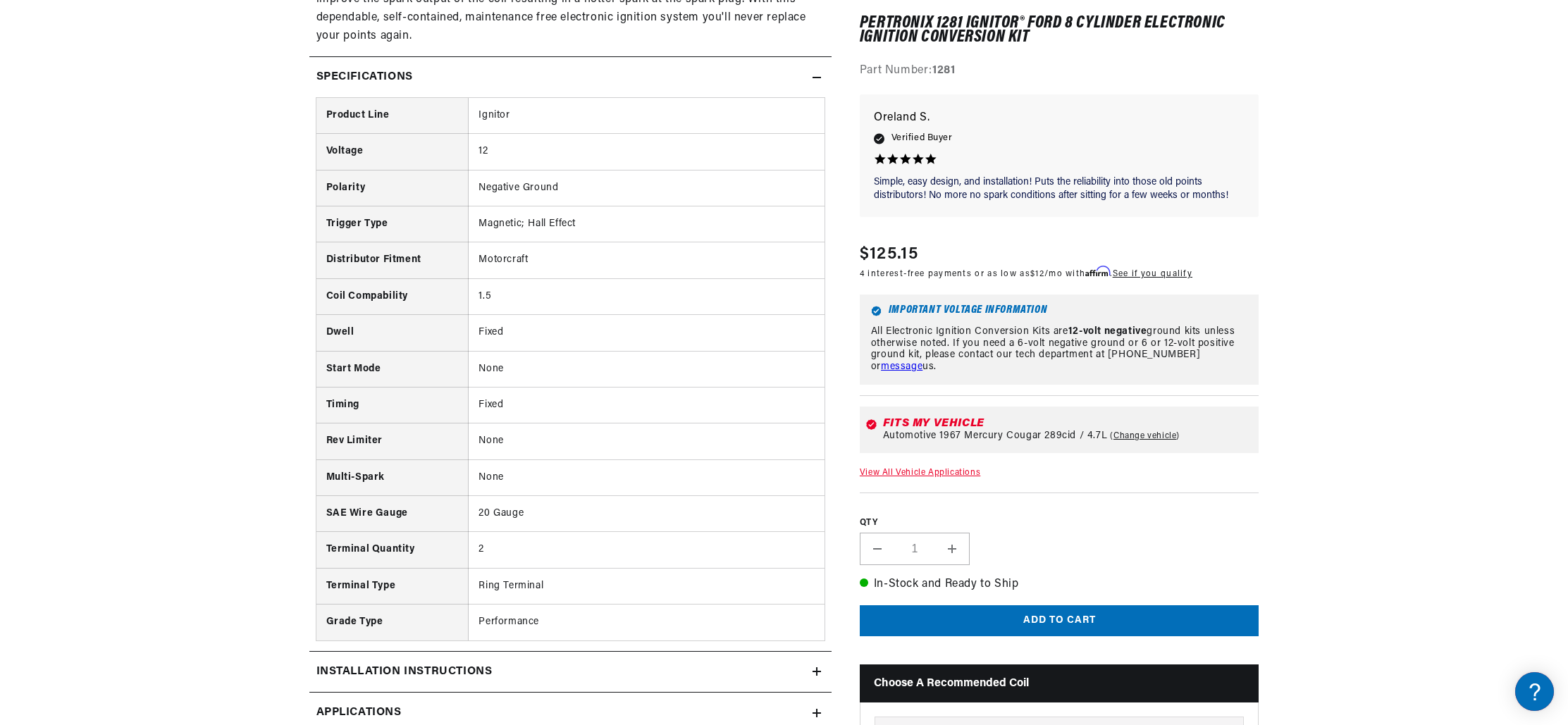
scroll to position [1214, 0]
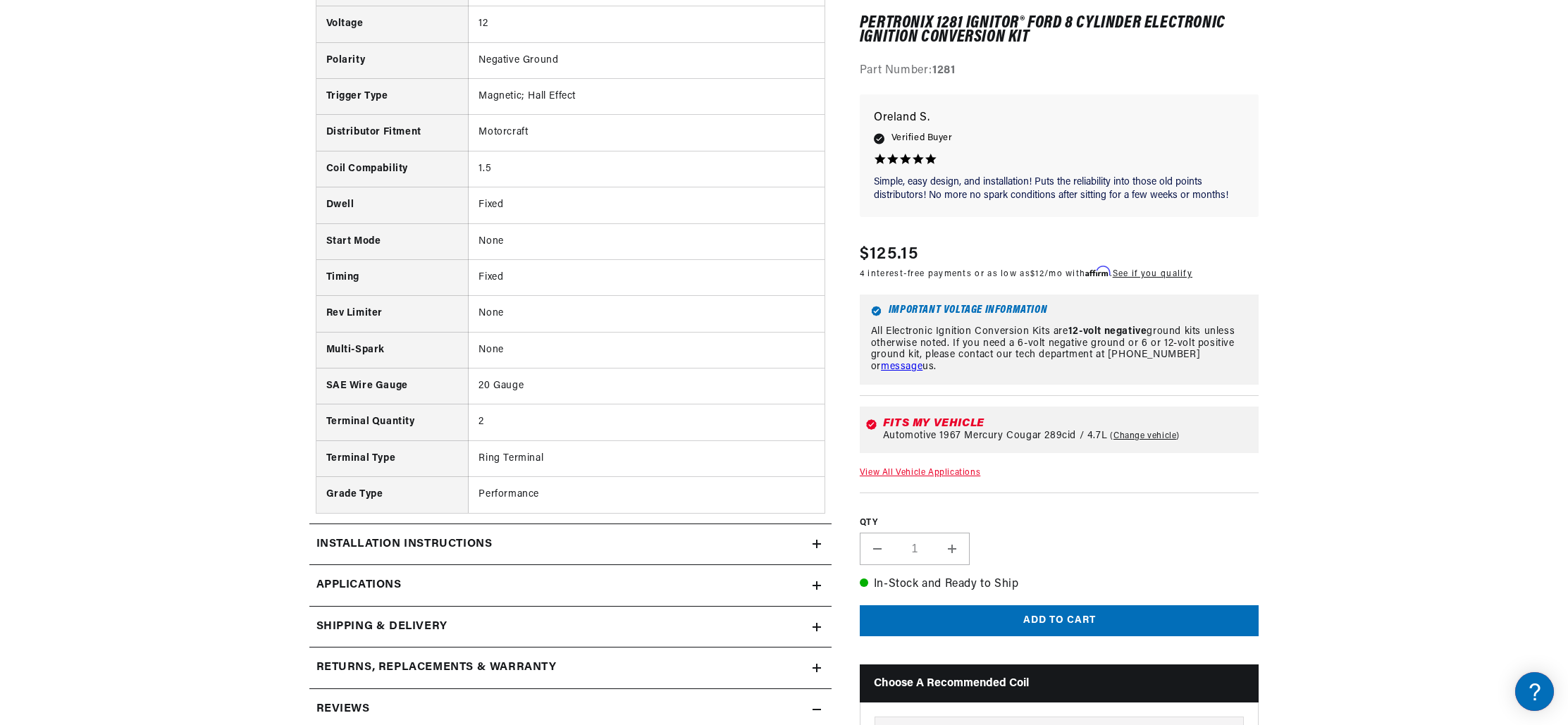
click at [814, 585] on icon at bounding box center [817, 585] width 8 height 0
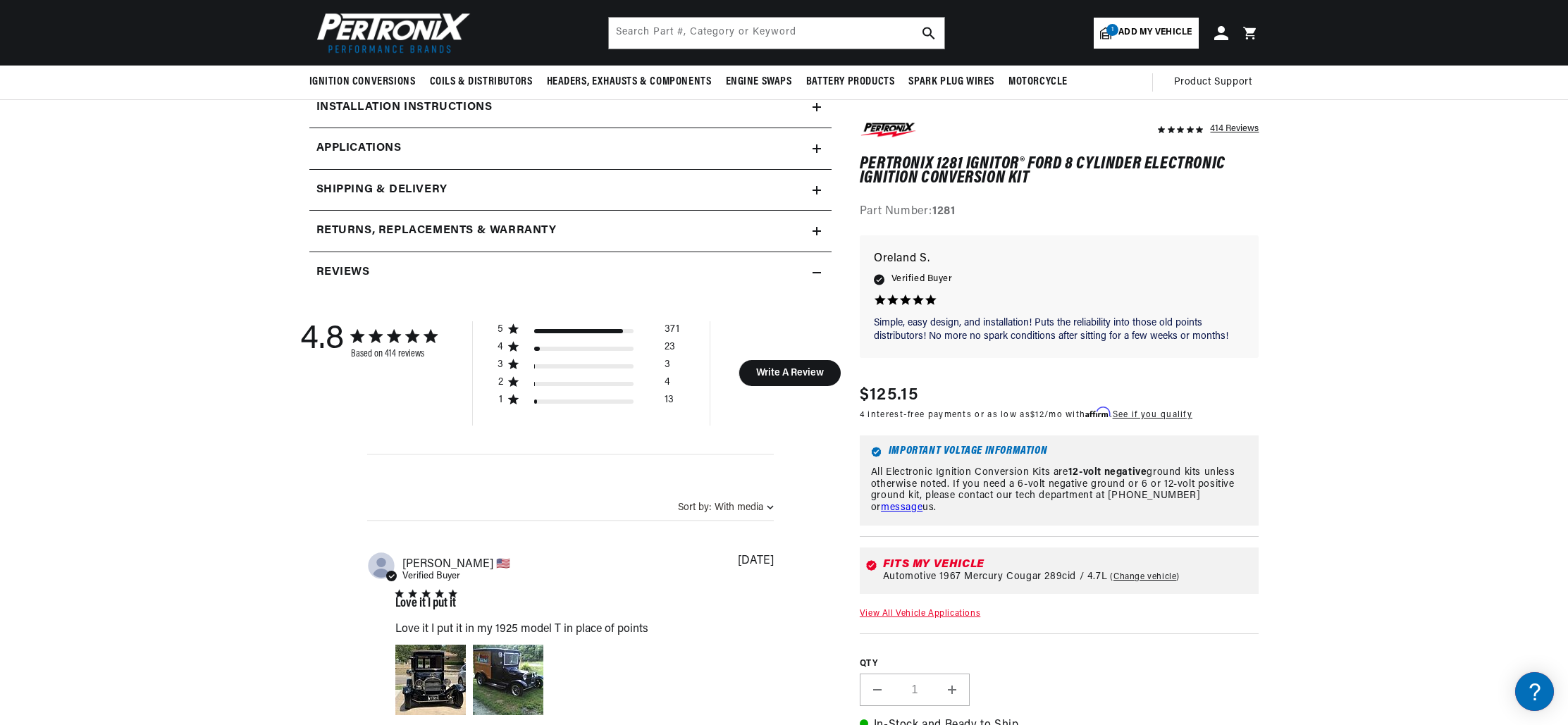
scroll to position [1776, 0]
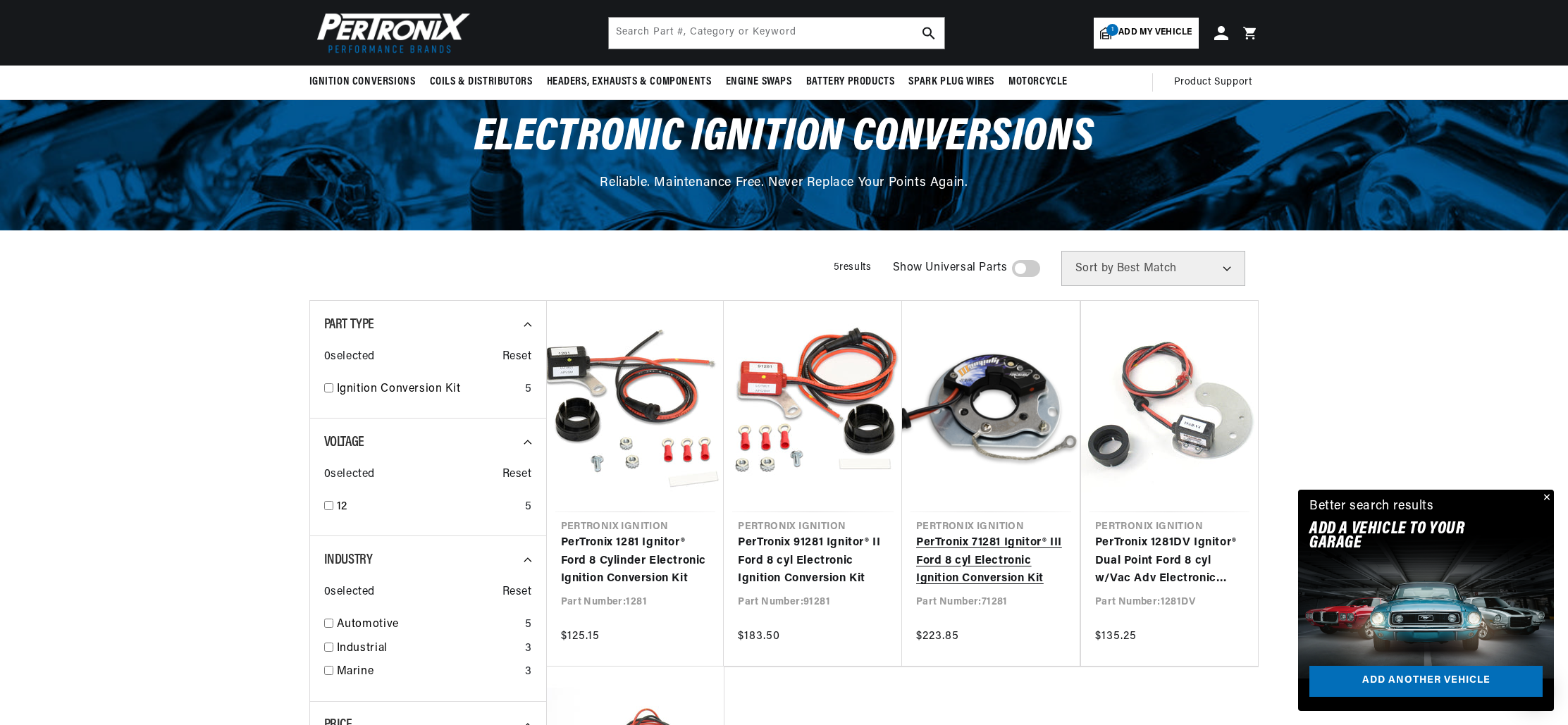
click at [982, 577] on link "PerTronix 71281 Ignitor® III Ford 8 cyl Electronic Ignition Conversion Kit" at bounding box center [990, 561] width 149 height 54
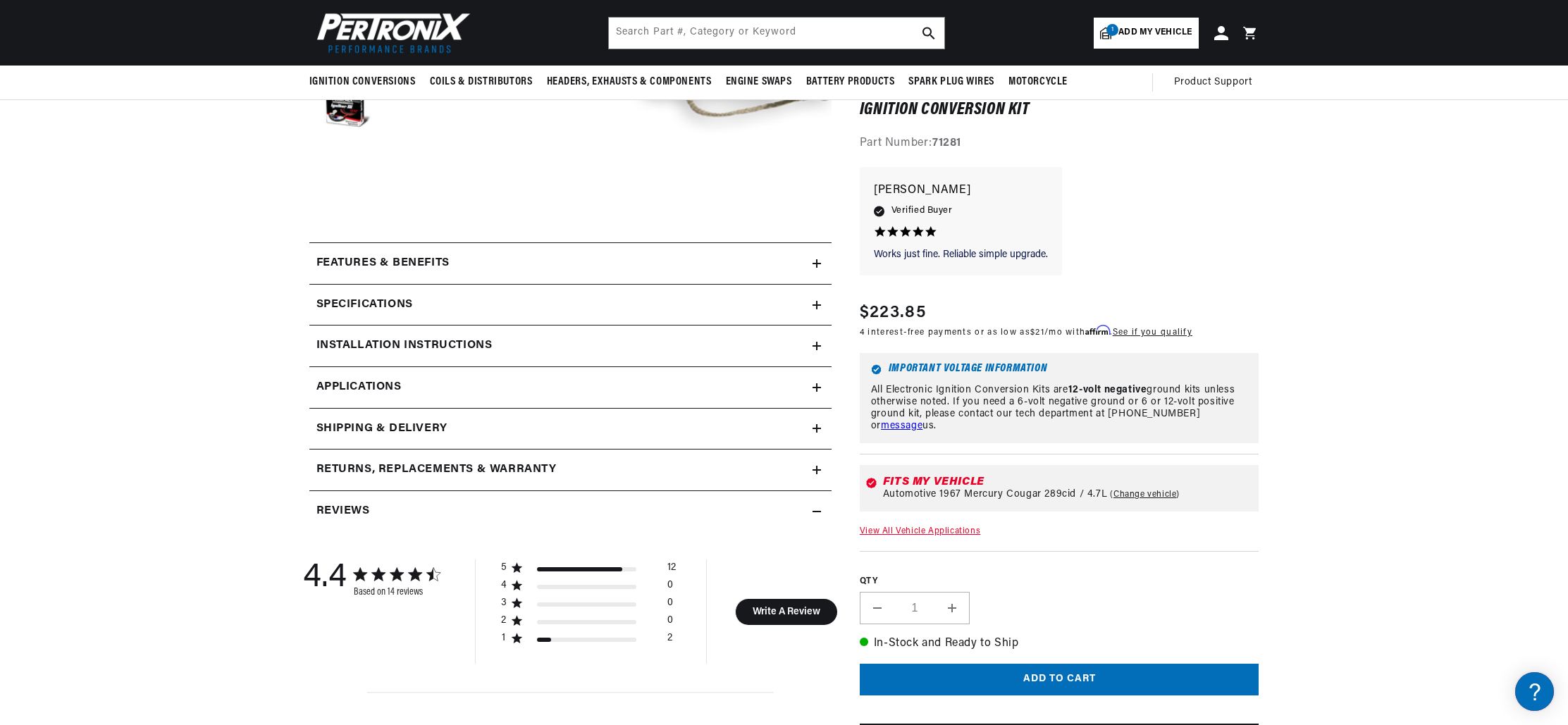
scroll to position [0, 526]
click at [814, 268] on icon at bounding box center [817, 263] width 8 height 8
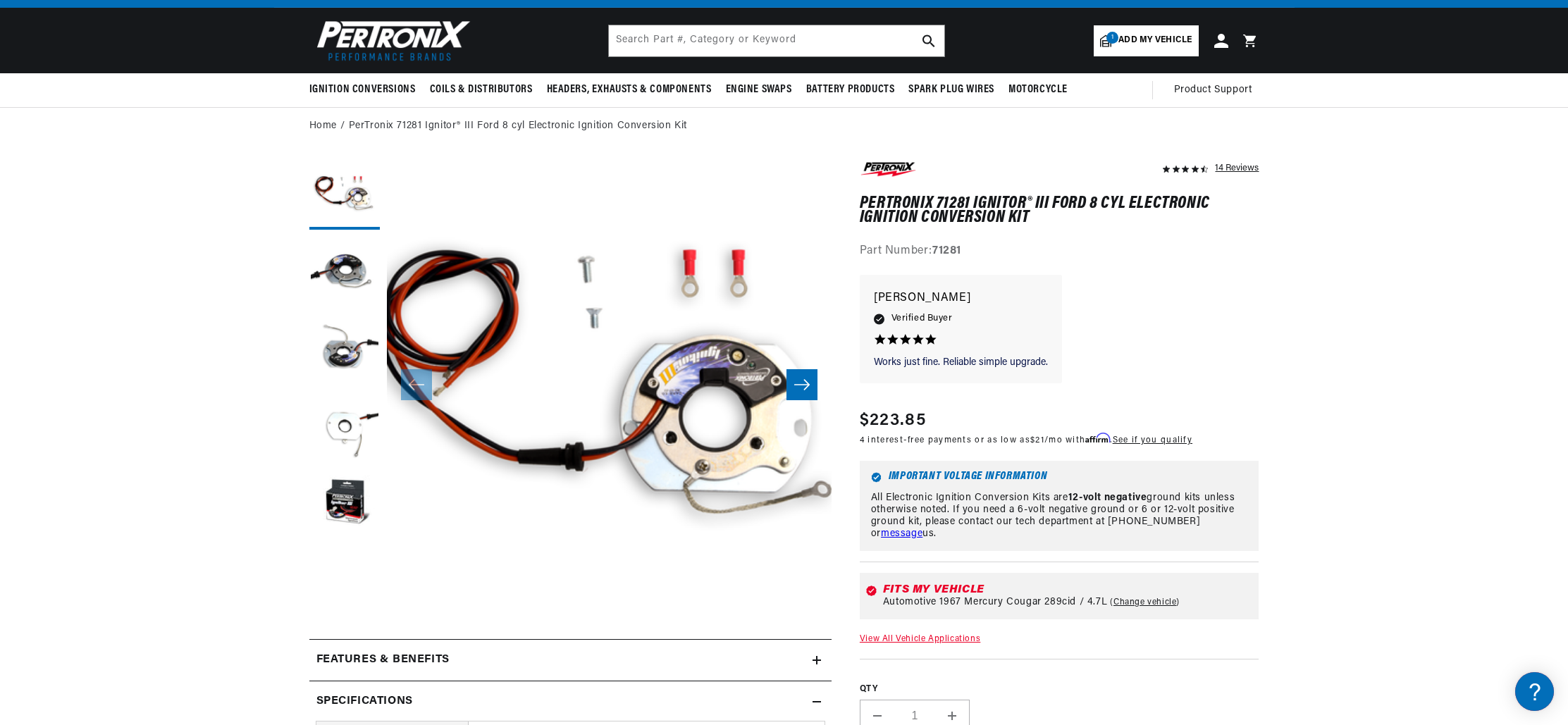
click at [813, 657] on icon at bounding box center [817, 660] width 8 height 8
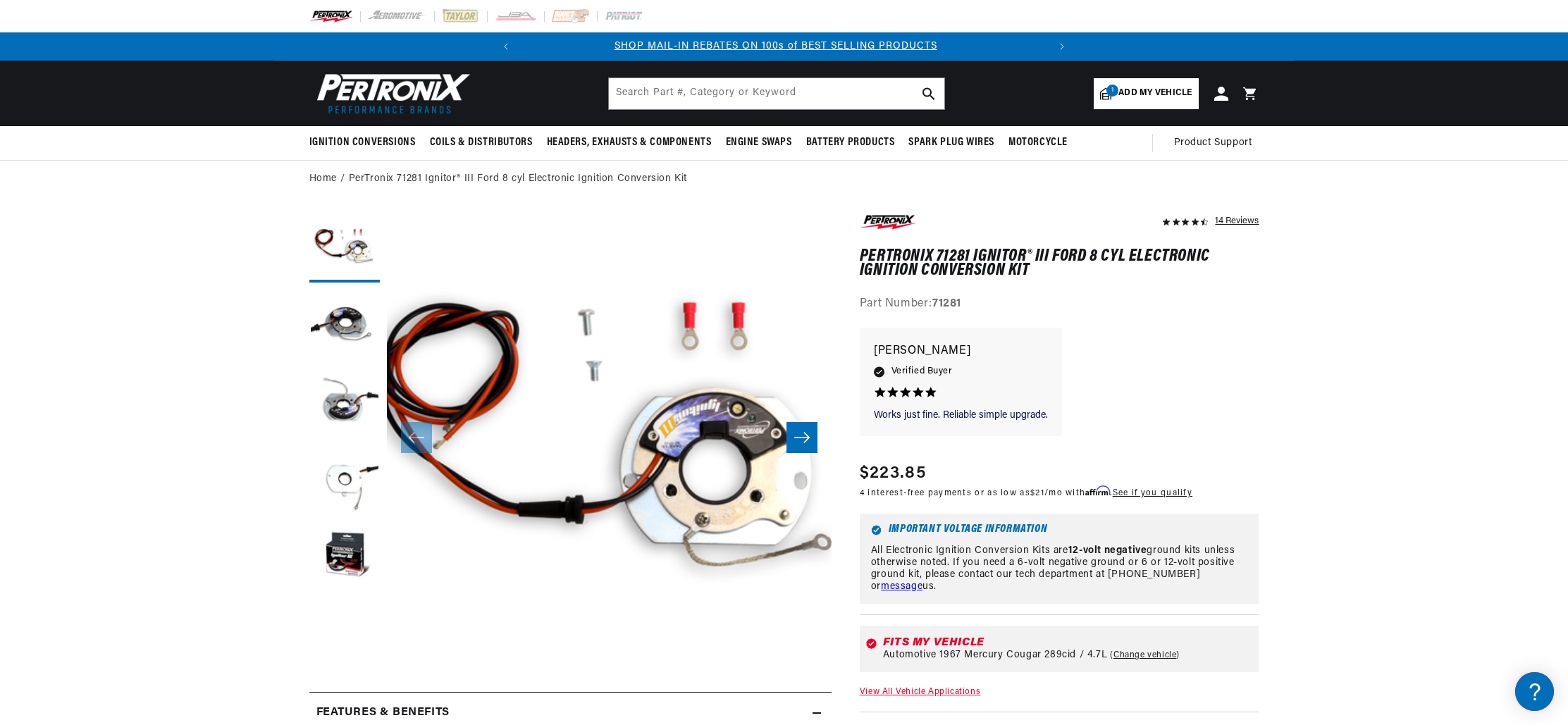
scroll to position [0, 0]
